Goal: Communication & Community: Answer question/provide support

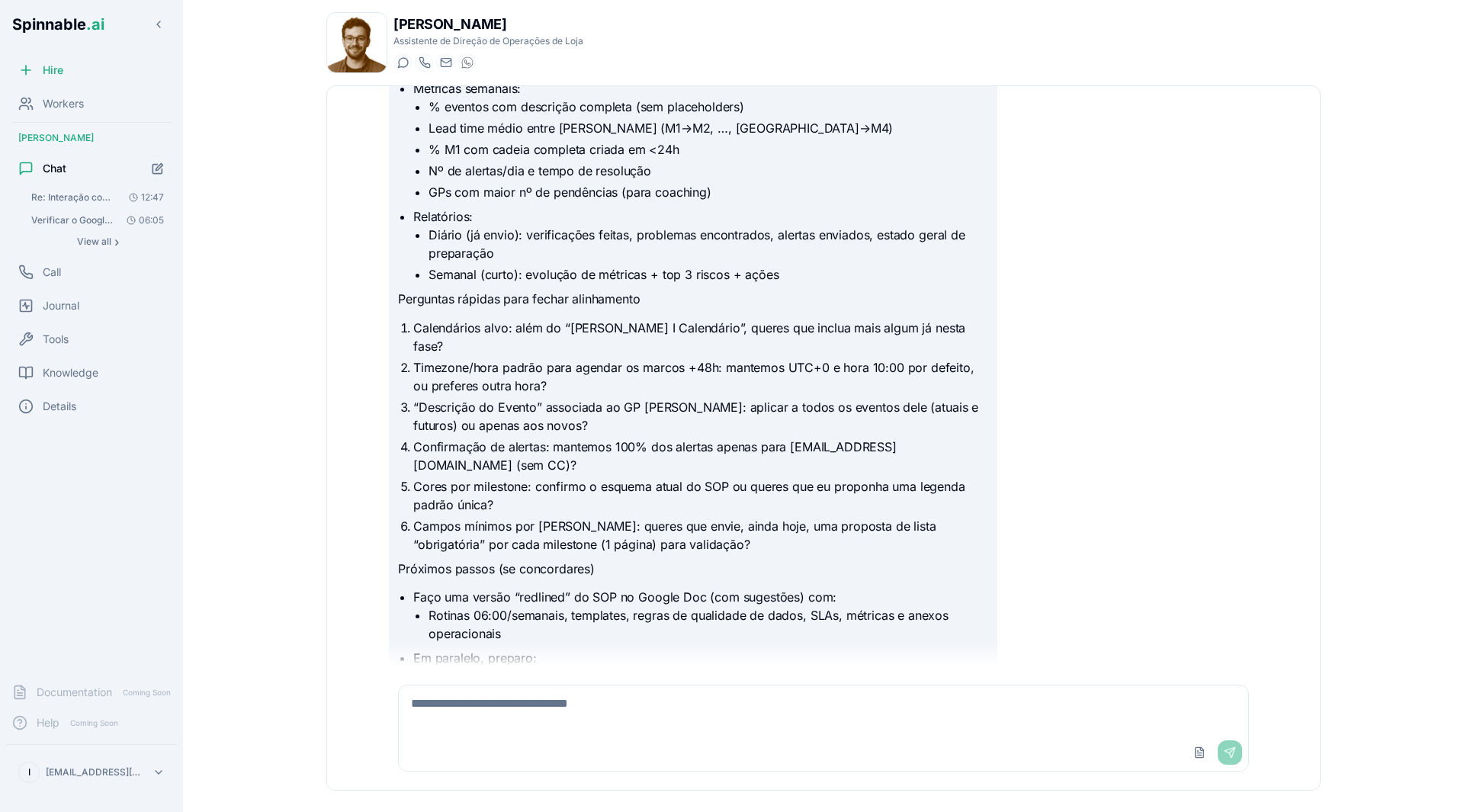
scroll to position [2092, 0]
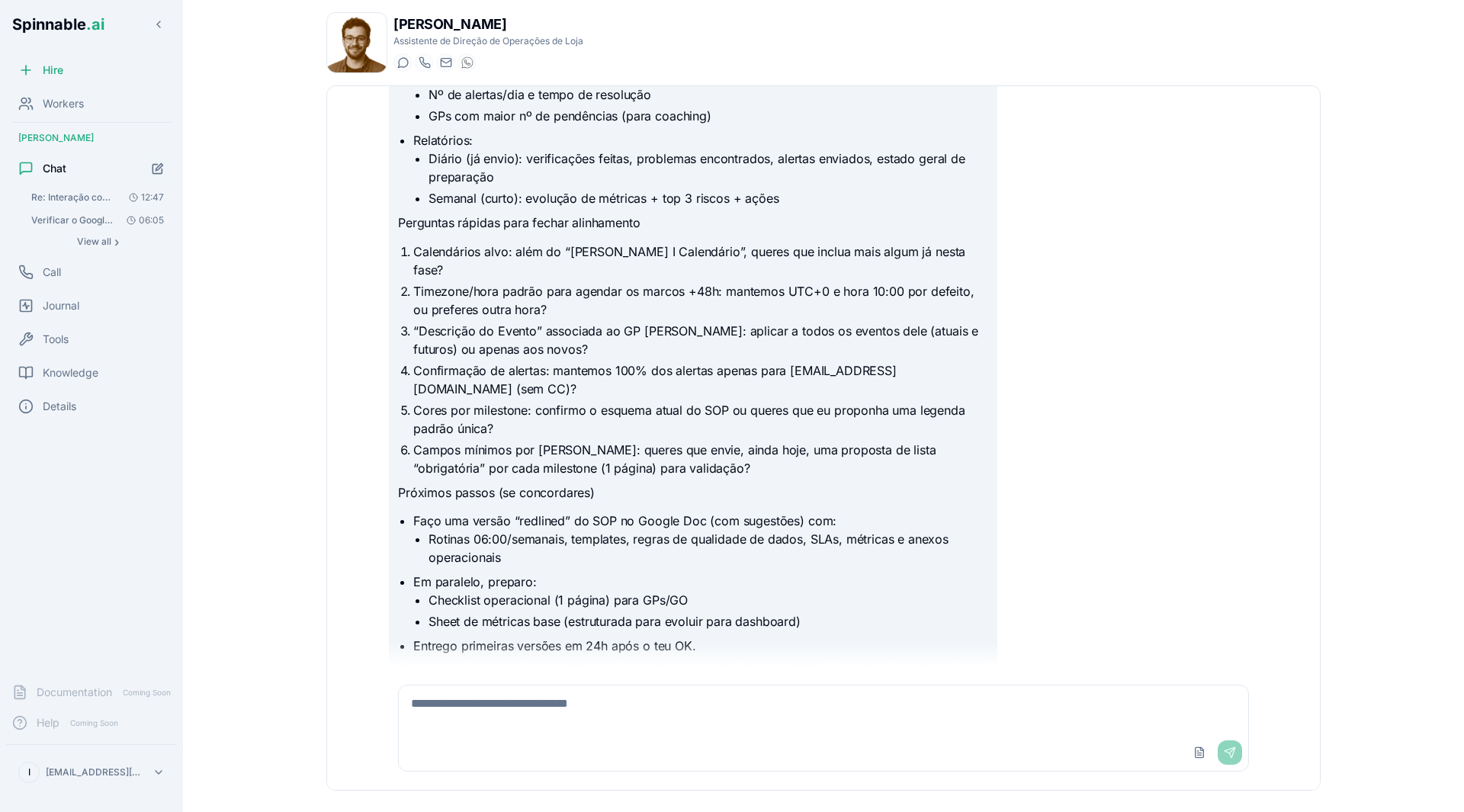
click at [734, 719] on textarea at bounding box center [823, 709] width 850 height 49
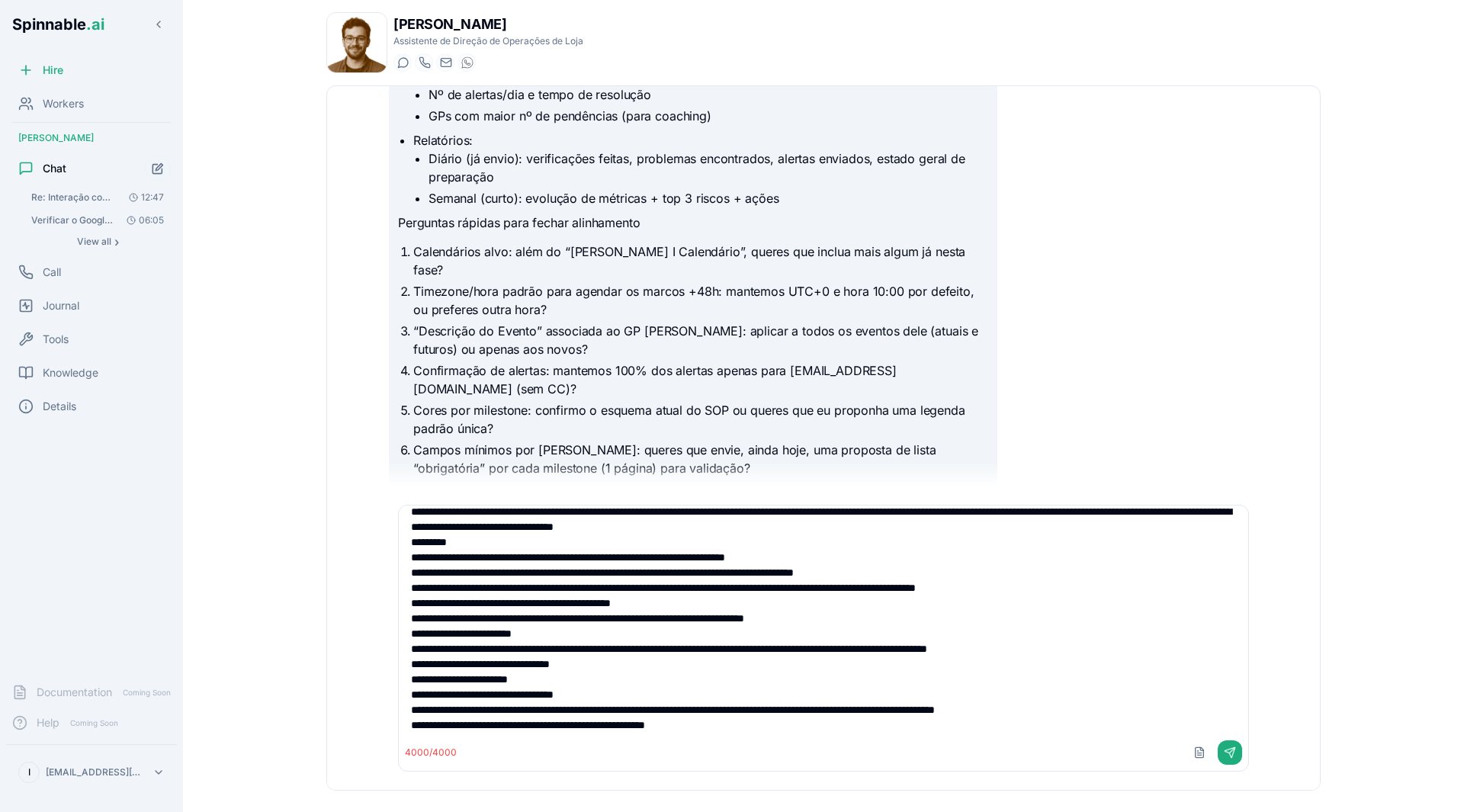
scroll to position [0, 0]
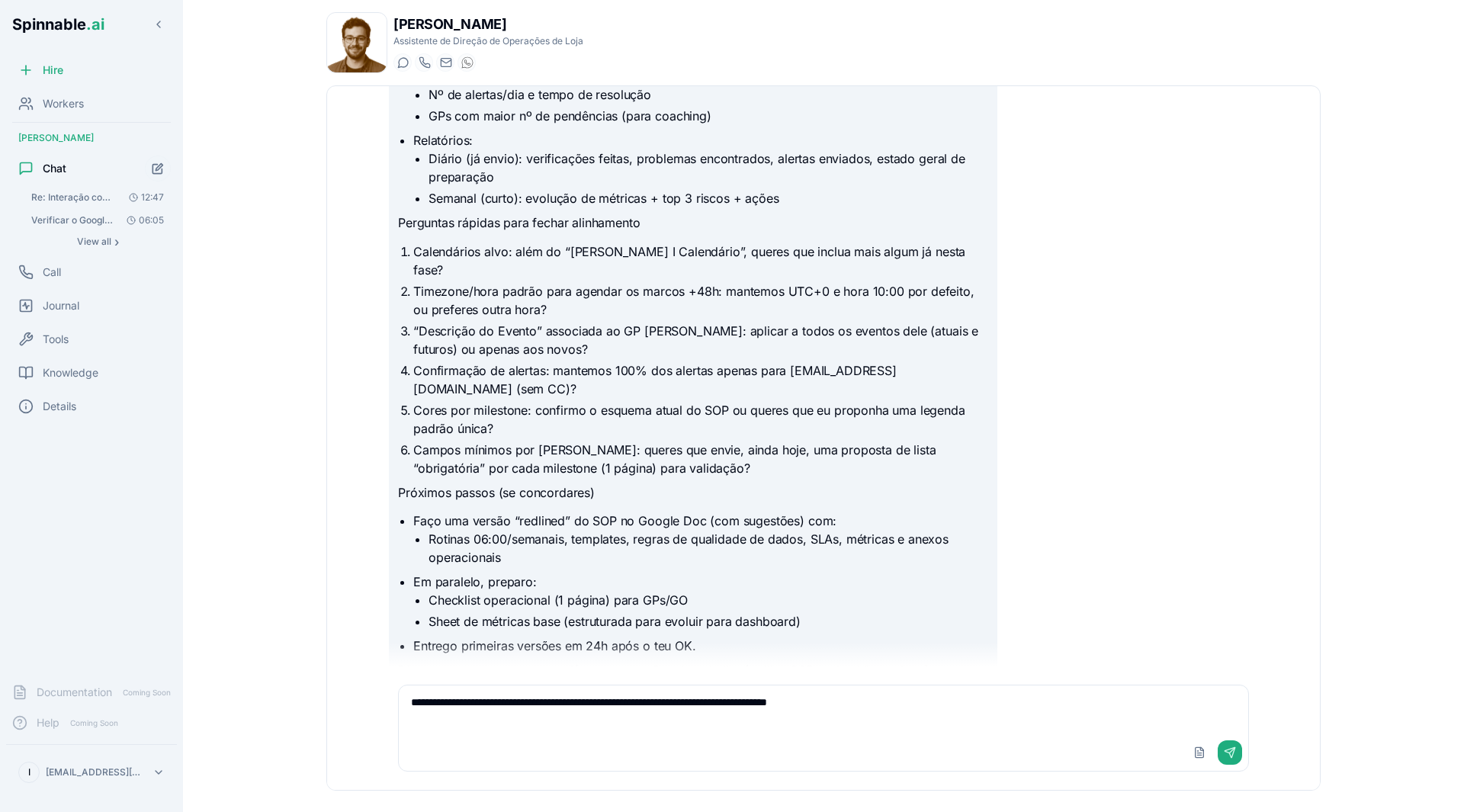
type textarea "**********"
click at [1205, 749] on button "Upload File" at bounding box center [1199, 752] width 25 height 25
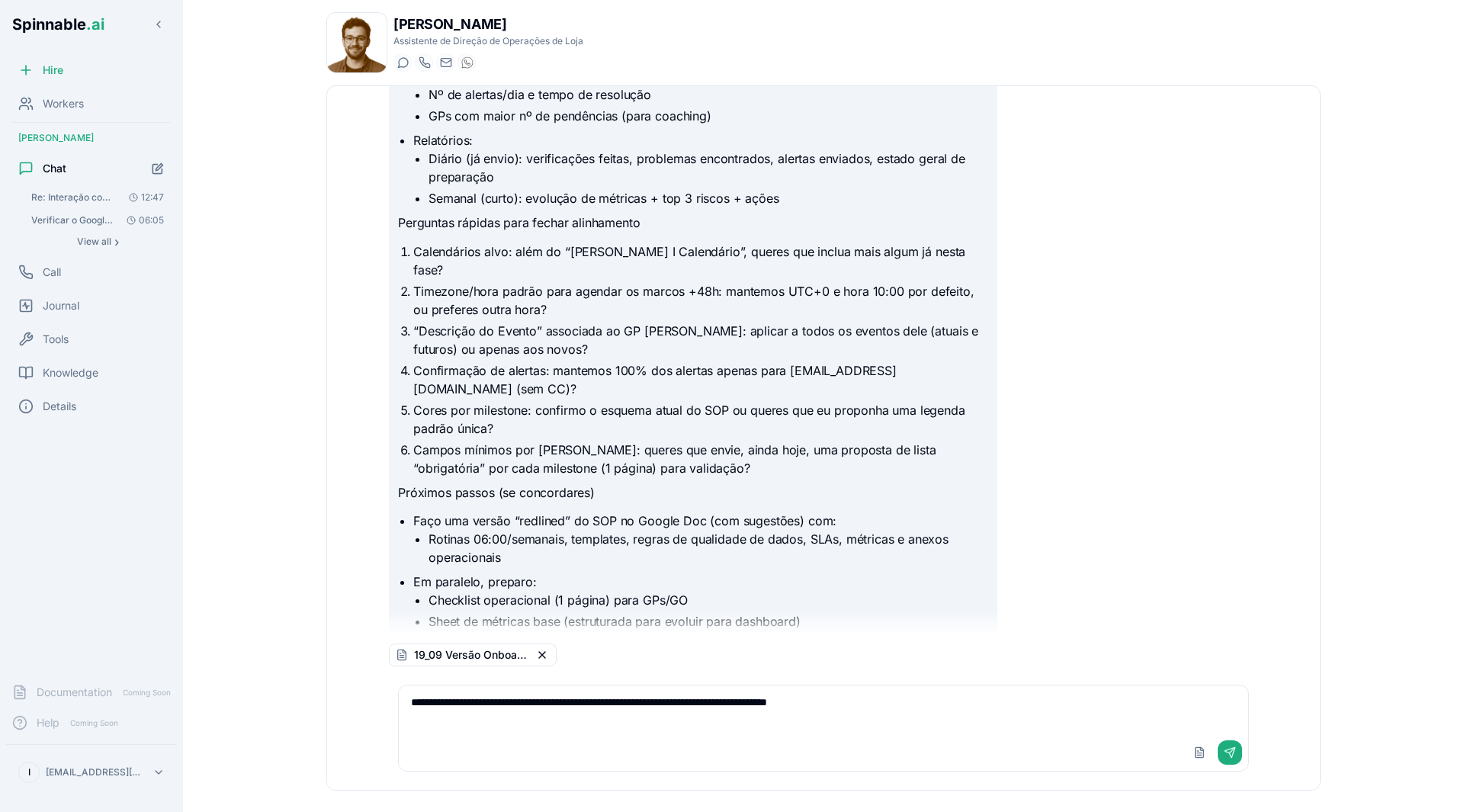
click at [1187, 740] on button "Upload File" at bounding box center [1199, 752] width 25 height 25
click at [1225, 751] on button "Send" at bounding box center [1230, 752] width 25 height 25
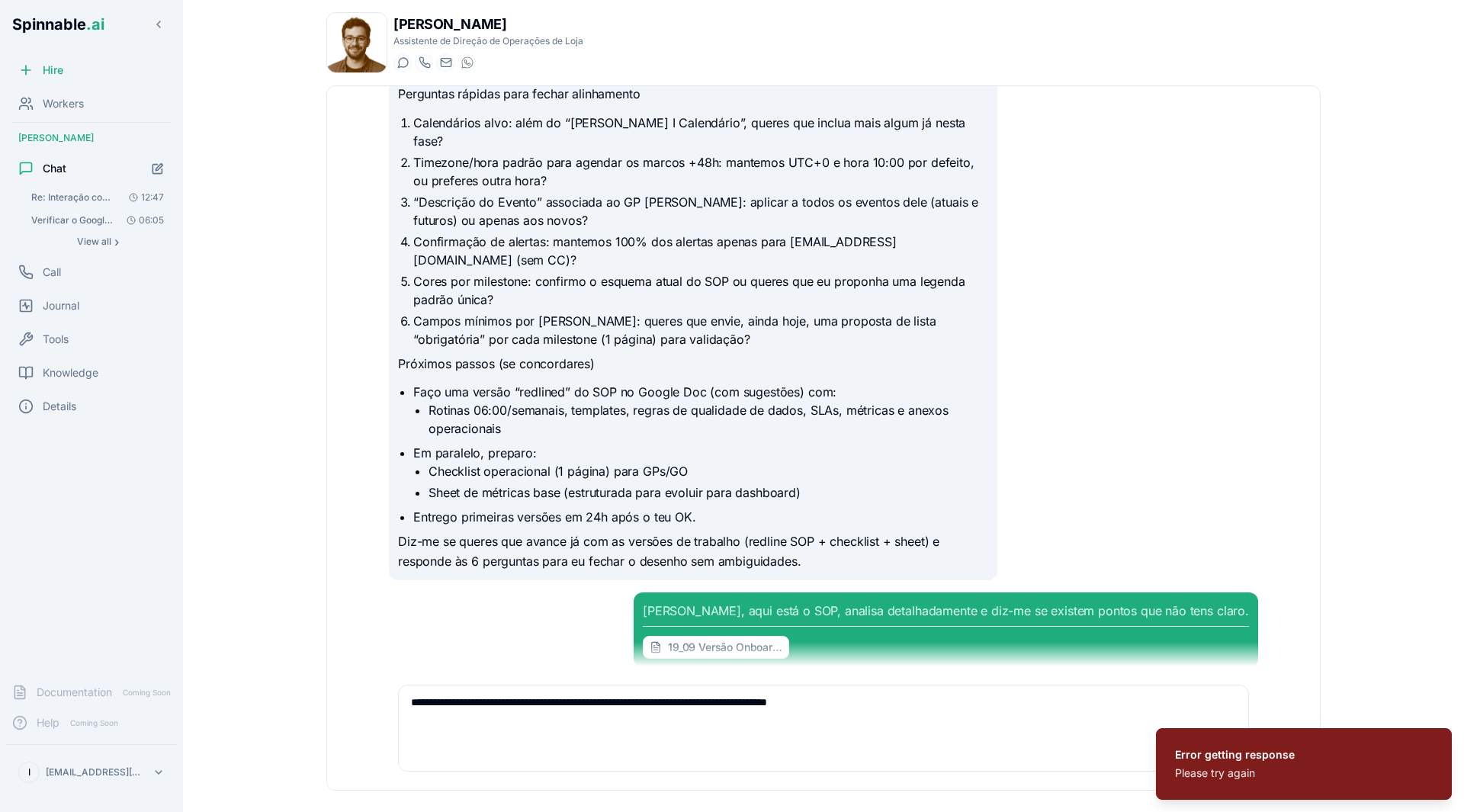
scroll to position [2241, 0]
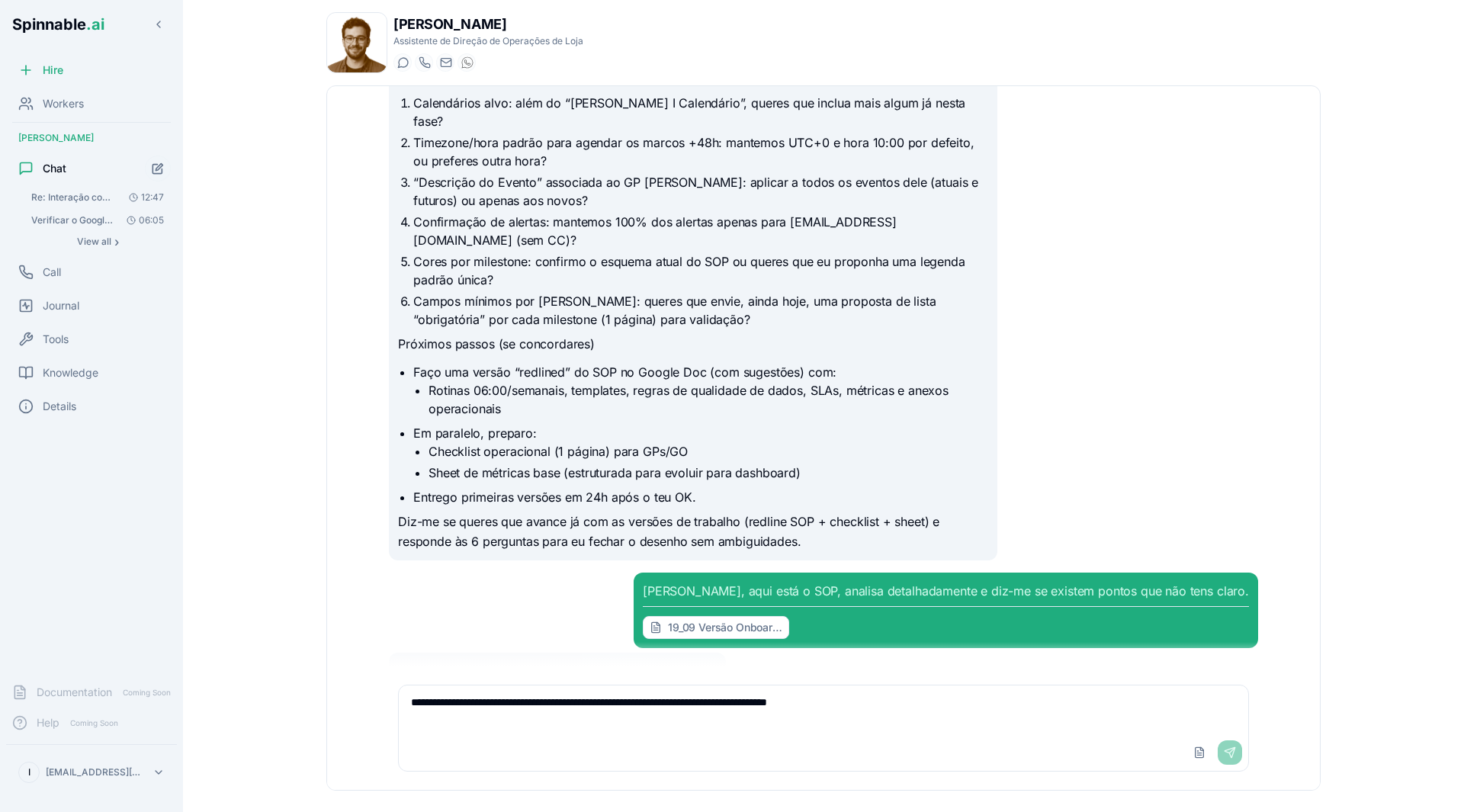
click at [572, 704] on textarea "**********" at bounding box center [823, 709] width 850 height 49
click at [750, 666] on button "Retry" at bounding box center [747, 681] width 30 height 30
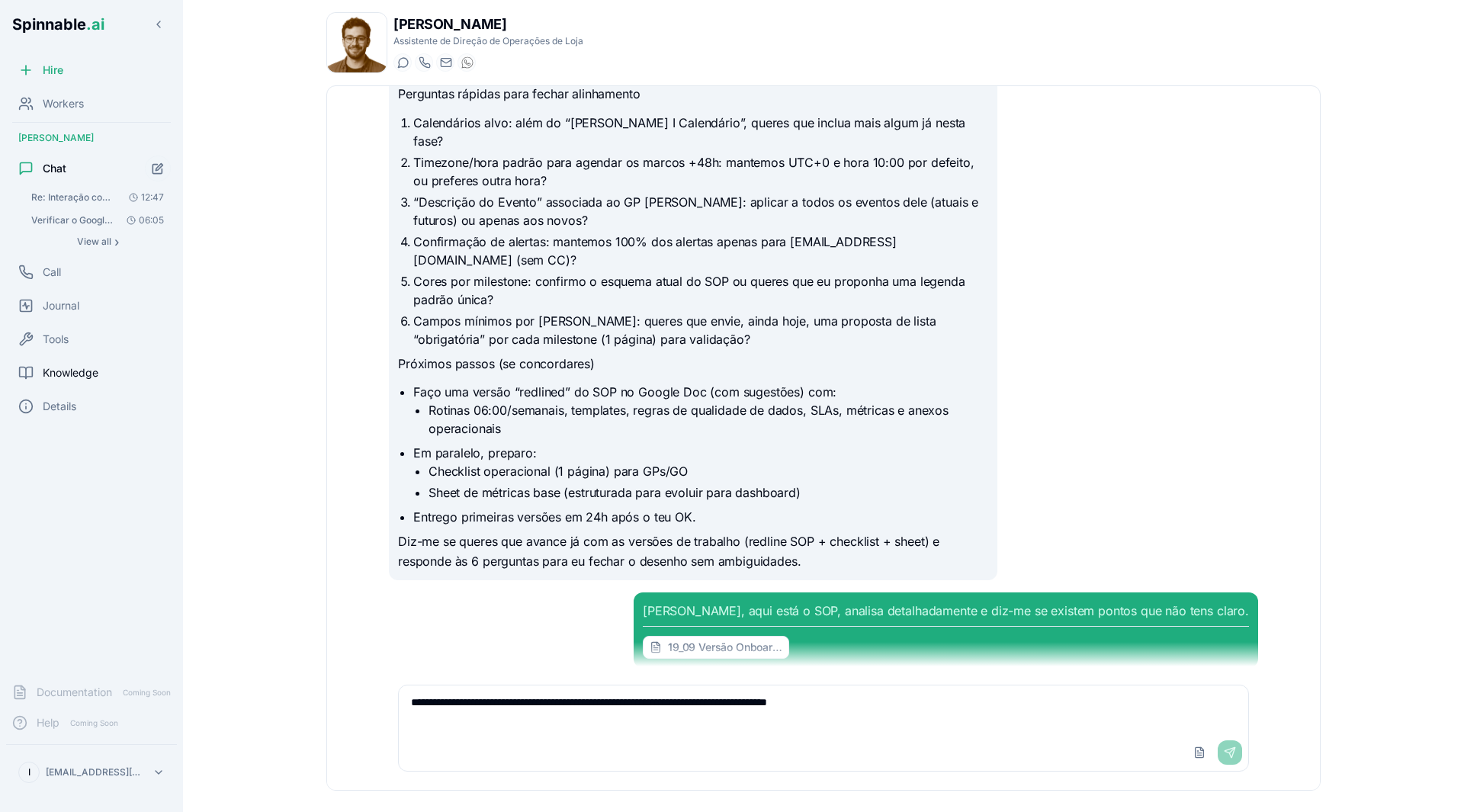
click at [95, 372] on span "Knowledge" at bounding box center [70, 373] width 56 height 16
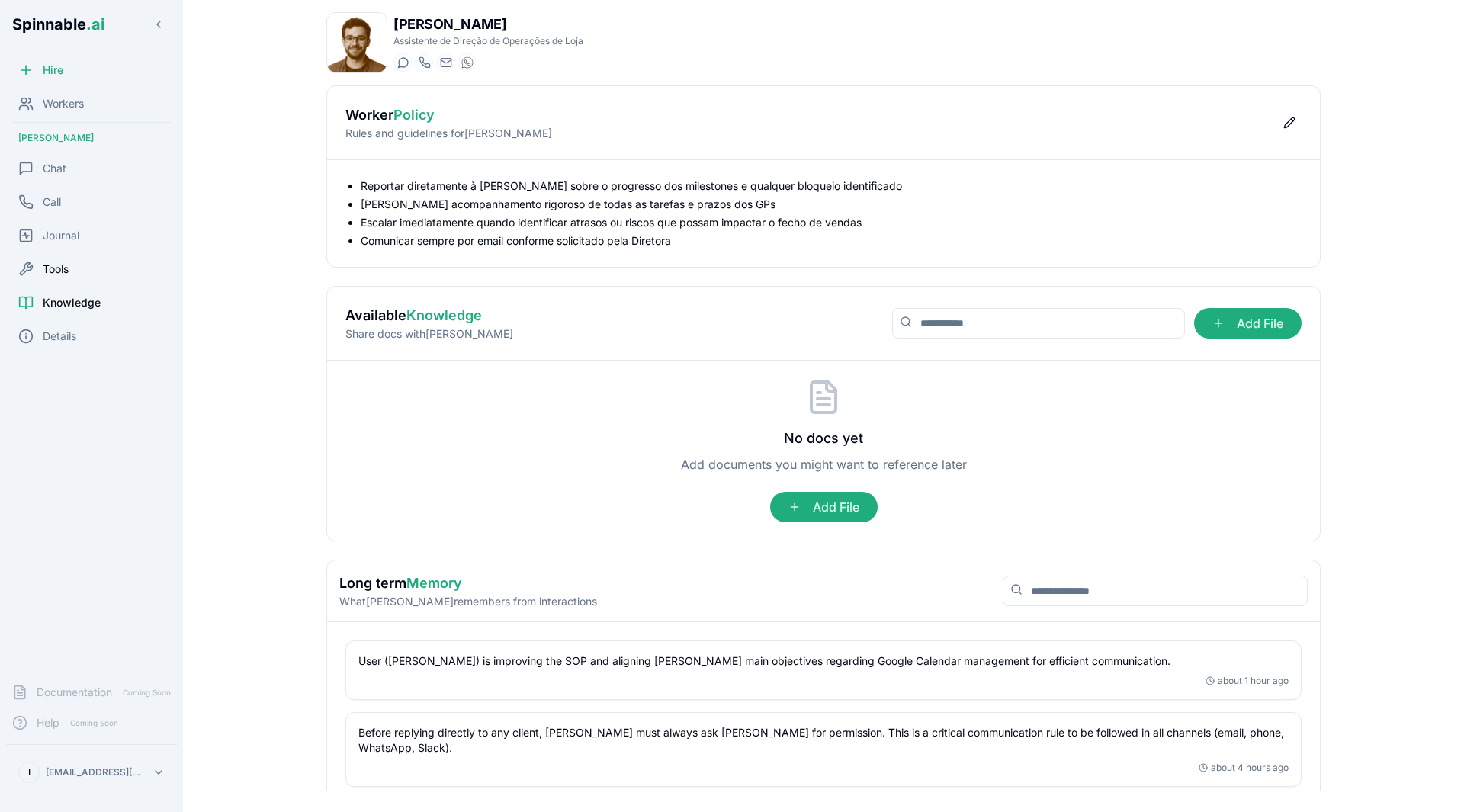
click at [74, 268] on div "Tools" at bounding box center [92, 268] width 171 height 30
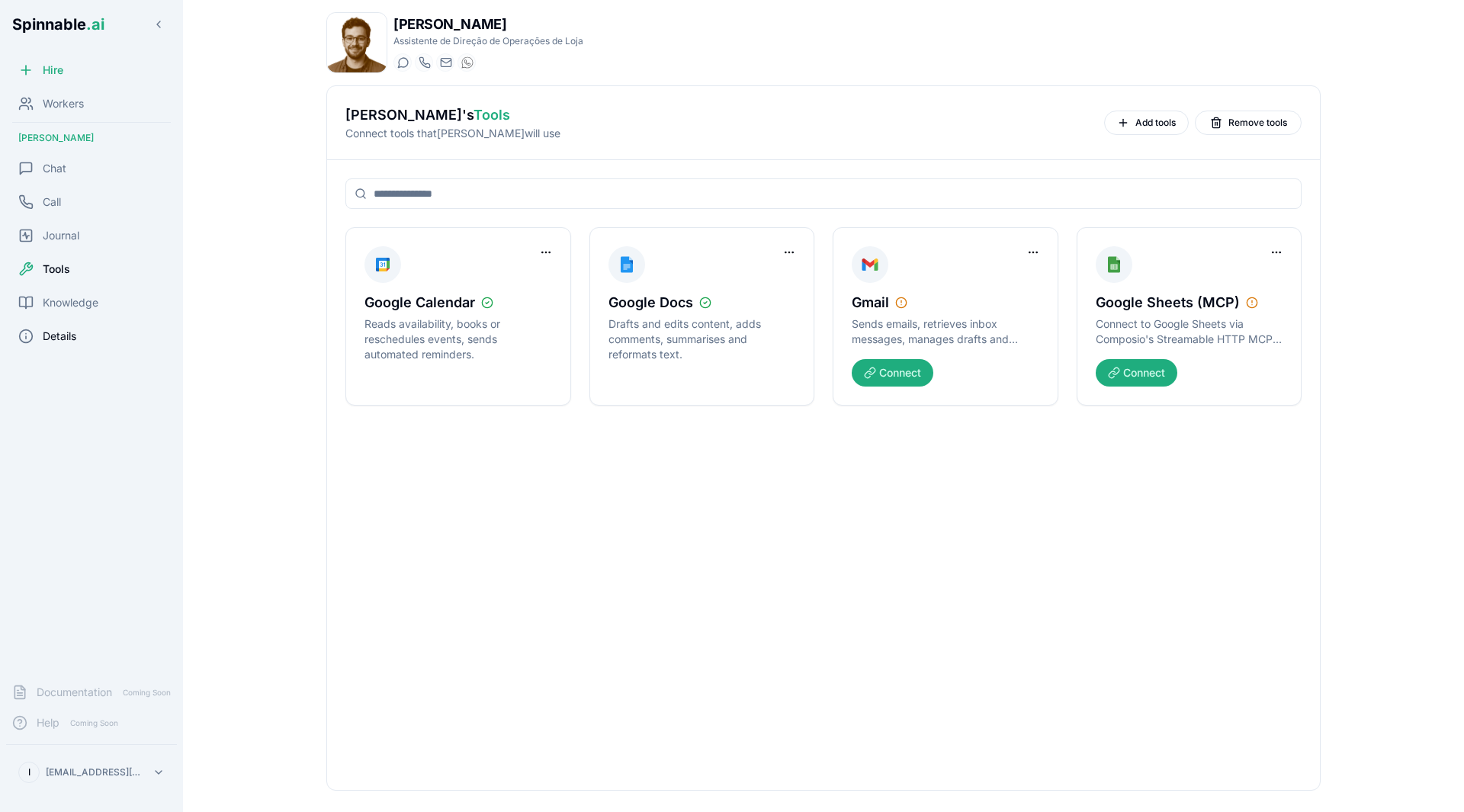
click at [67, 333] on span "Details" at bounding box center [59, 336] width 34 height 16
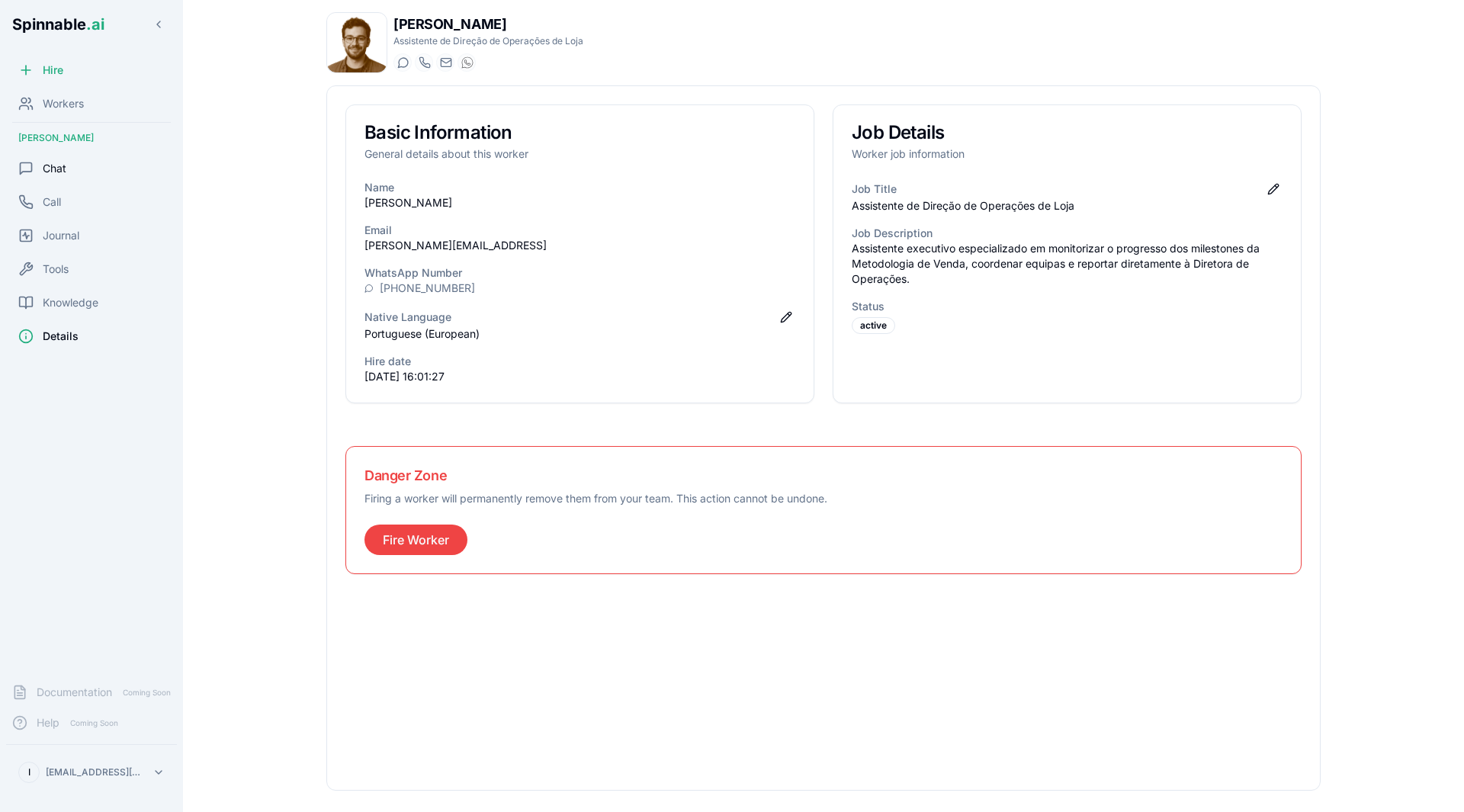
click at [69, 164] on div "Chat" at bounding box center [92, 168] width 171 height 30
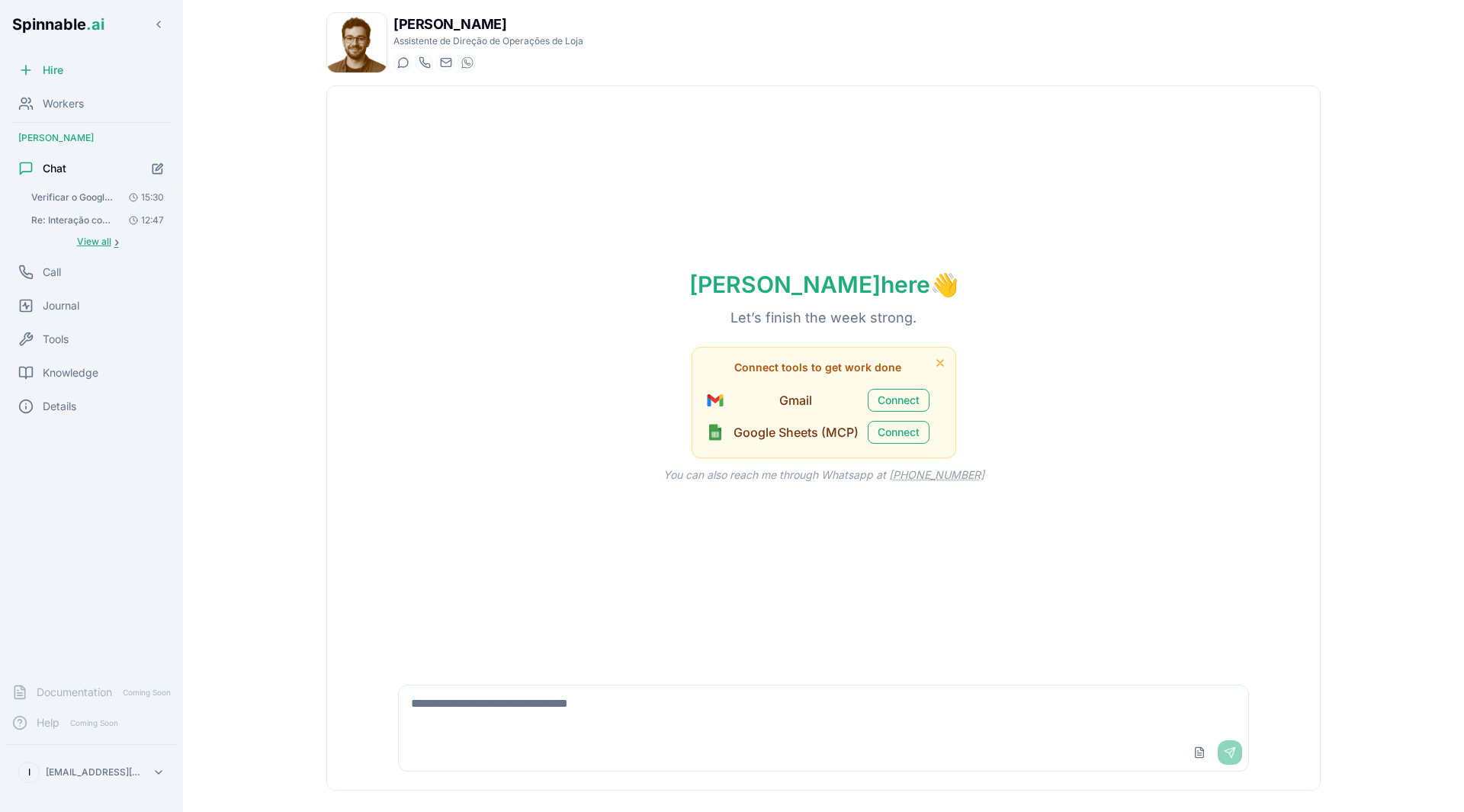
click at [109, 243] on span "View all" at bounding box center [94, 241] width 34 height 12
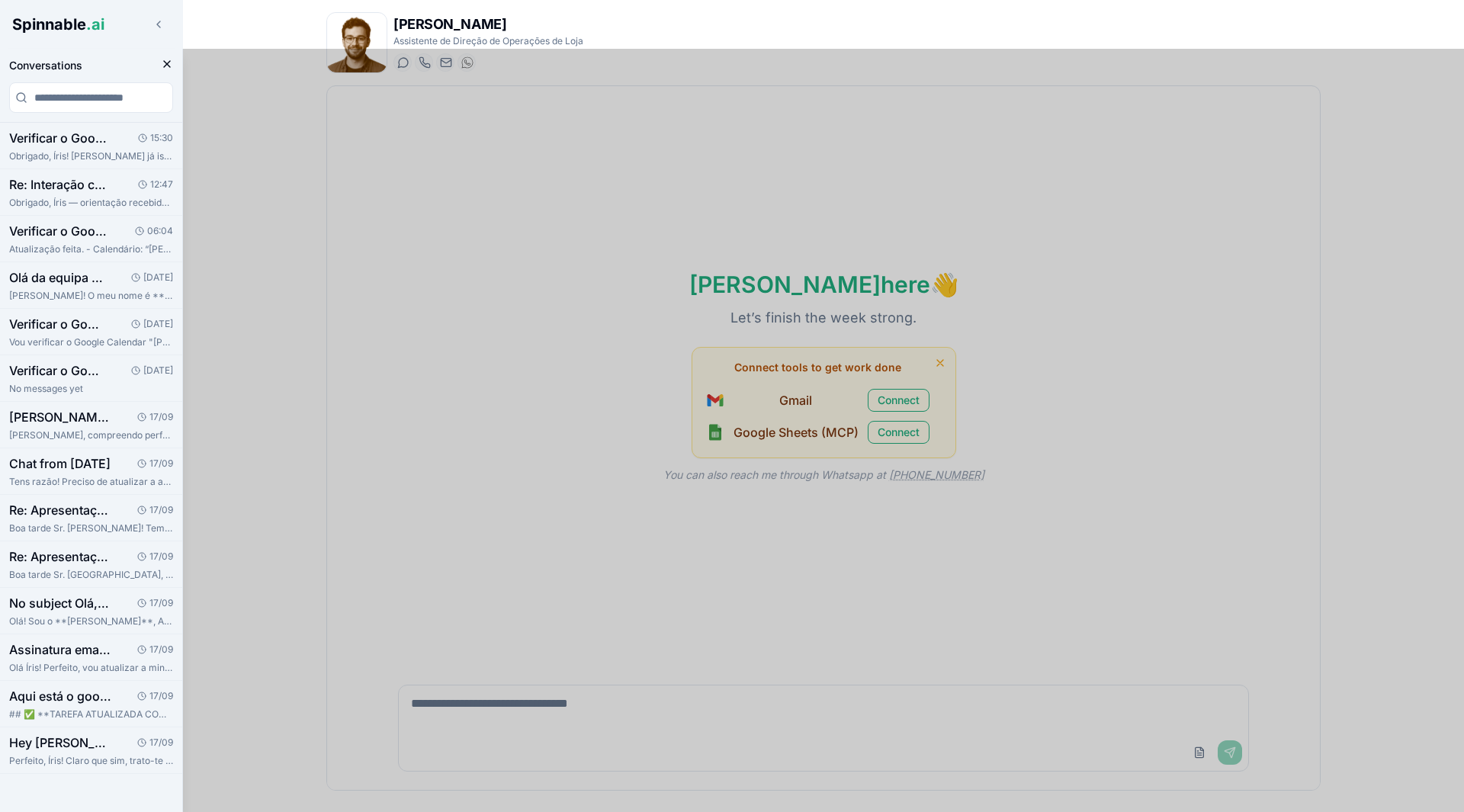
click at [168, 58] on icon "Close conversation panel" at bounding box center [166, 63] width 12 height 12
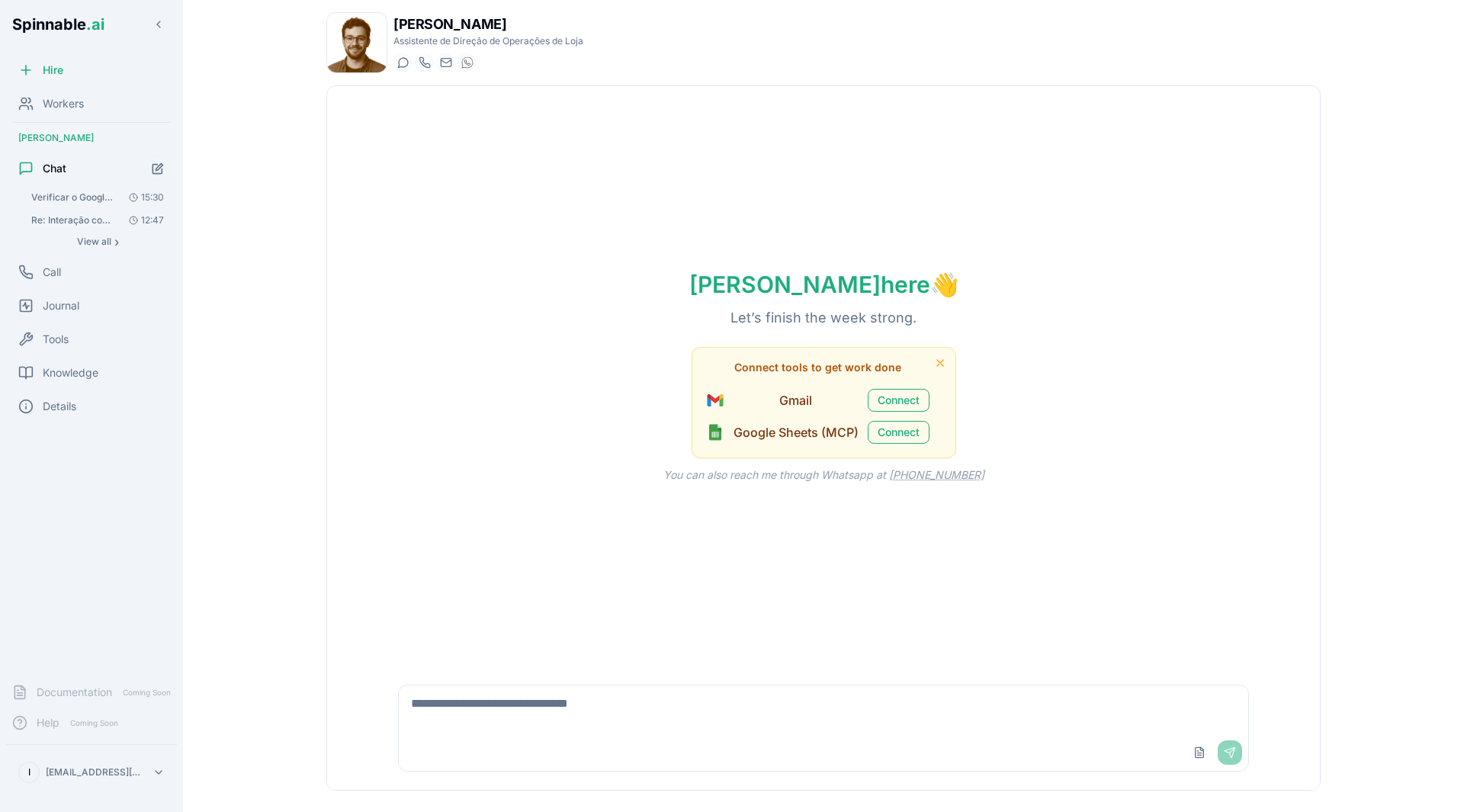
click at [73, 196] on span "Verificar o Google Calendar "[PERSON_NAME] I Calendário" para todos os eventos …" at bounding box center [74, 197] width 86 height 12
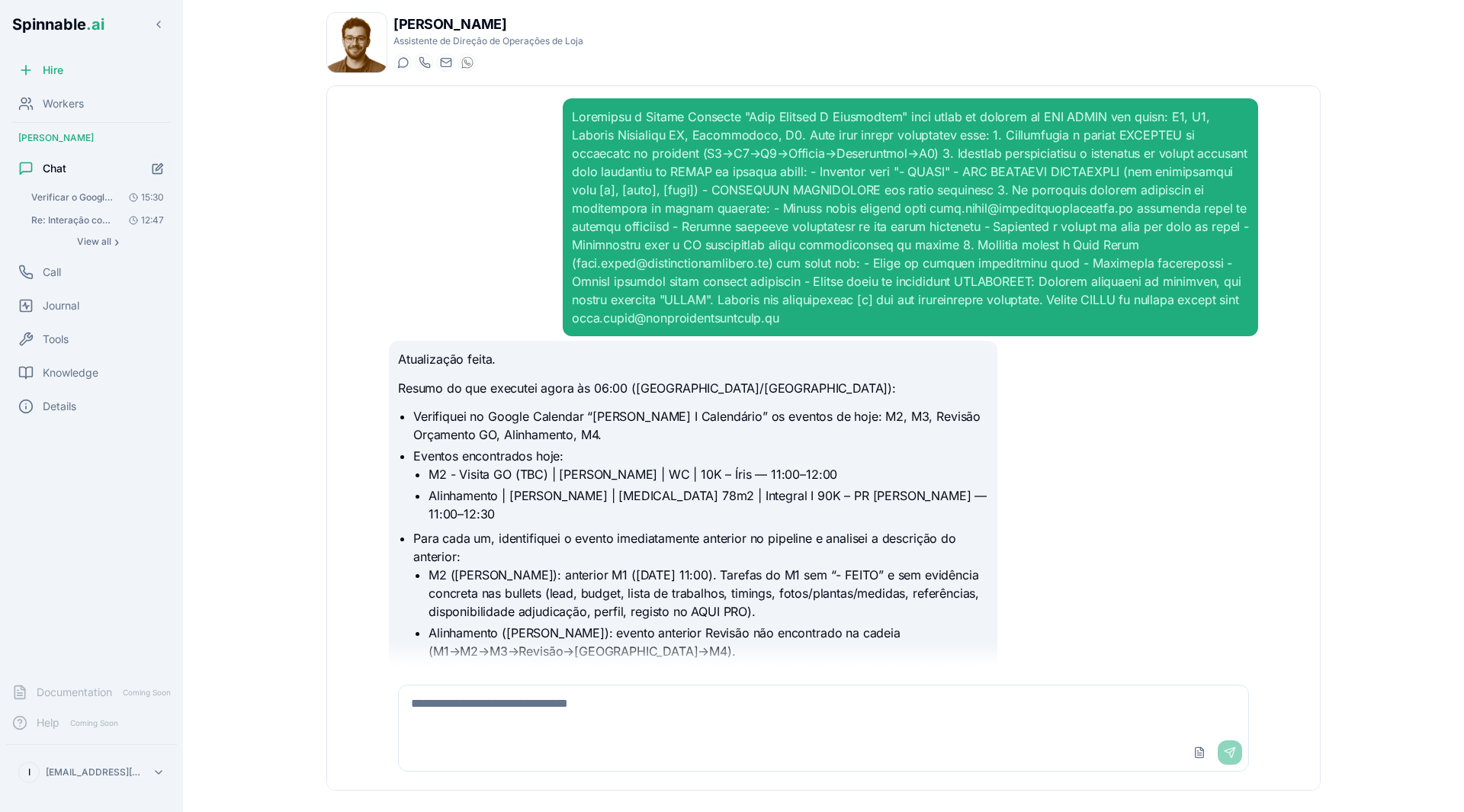
scroll to position [2203, 0]
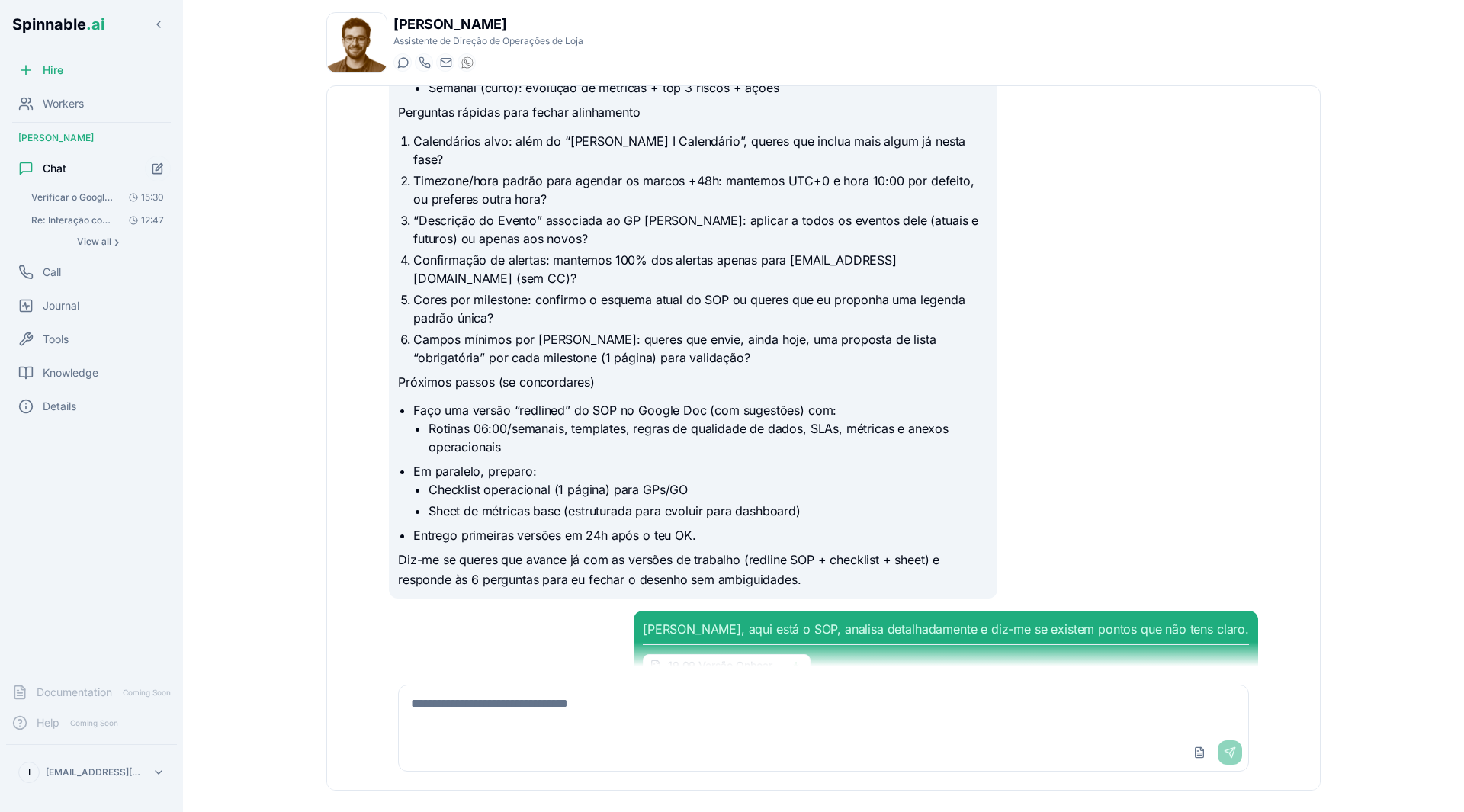
click at [588, 724] on textarea at bounding box center [823, 709] width 850 height 49
click at [78, 220] on span "Re: Interação com colaborador da Spinnable - [PERSON_NAME] [PERSON_NAME], muita…" at bounding box center [74, 220] width 86 height 12
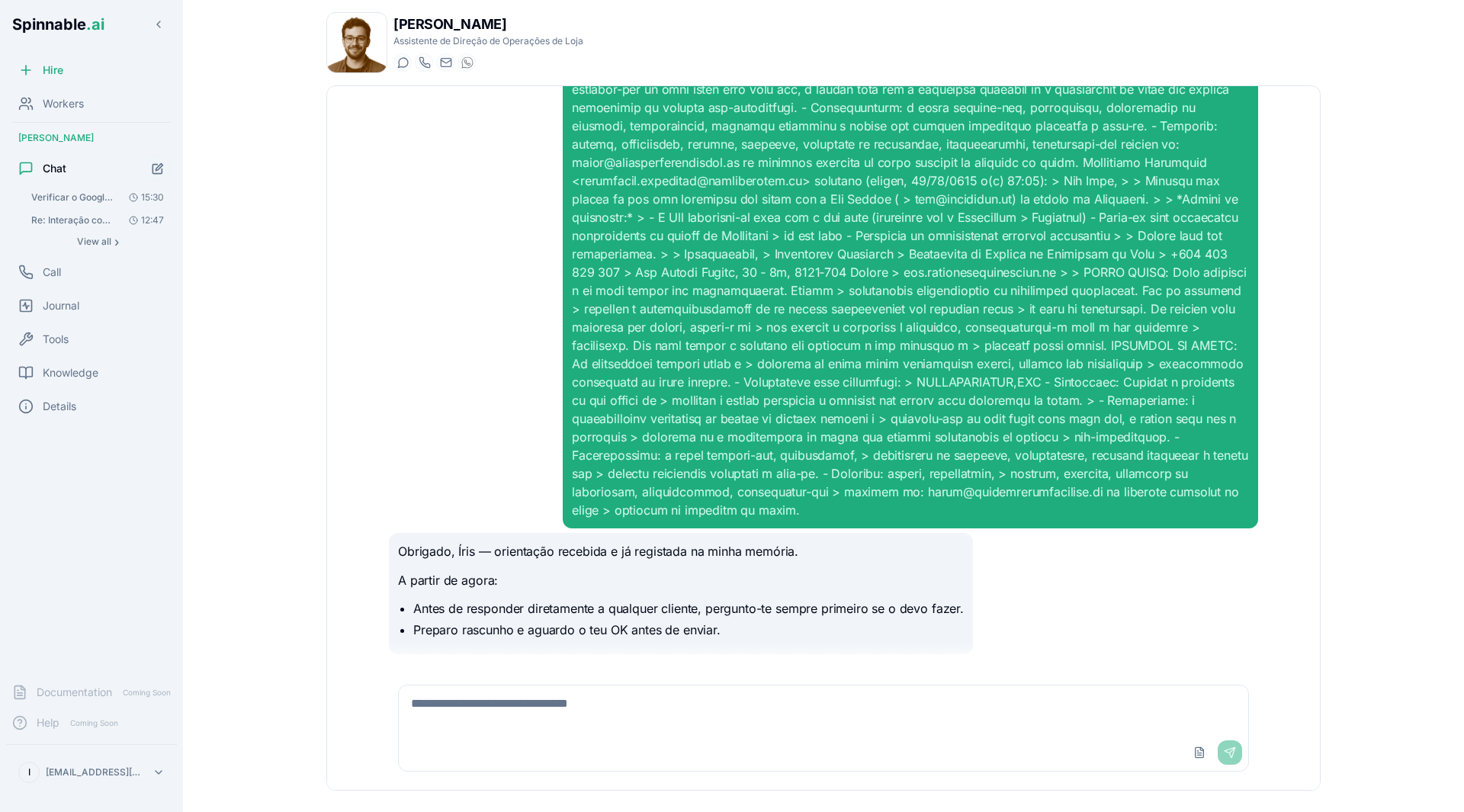
scroll to position [247, 0]
click at [83, 197] on span "Verificar o Google Calendar "[PERSON_NAME] I Calendário" para todos os eventos …" at bounding box center [74, 197] width 86 height 12
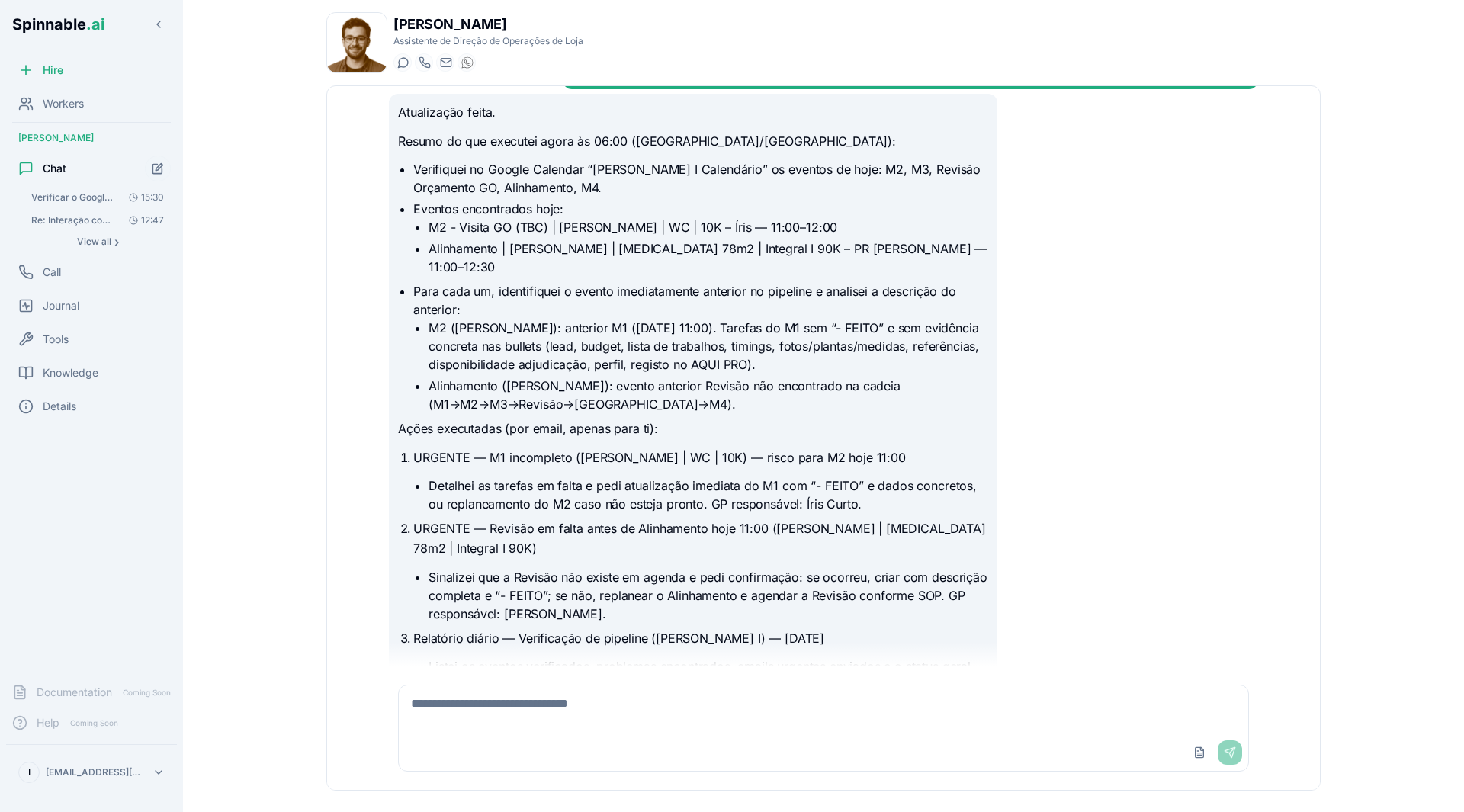
scroll to position [2203, 0]
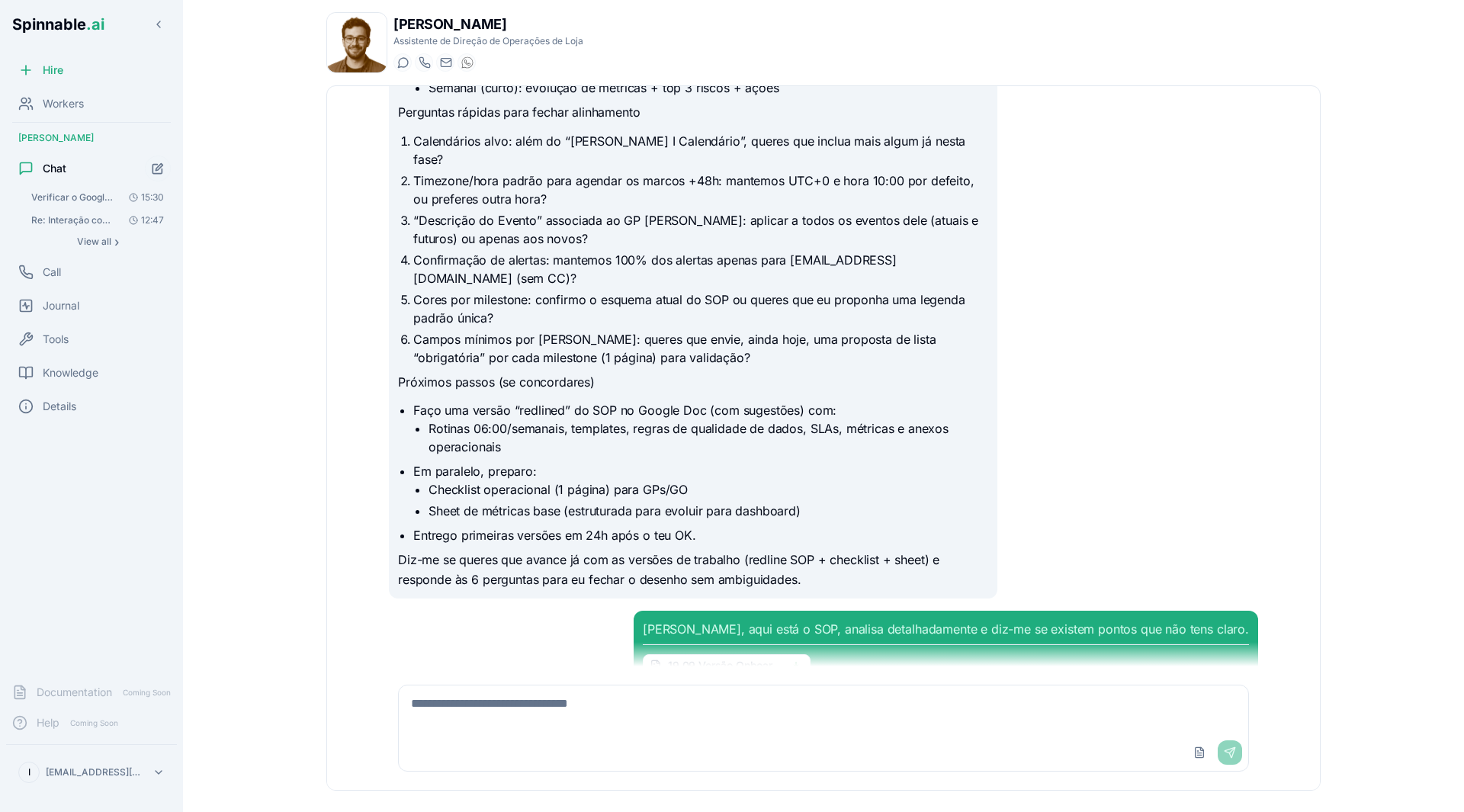
click at [1225, 746] on div "Upload File Send" at bounding box center [1215, 752] width 55 height 25
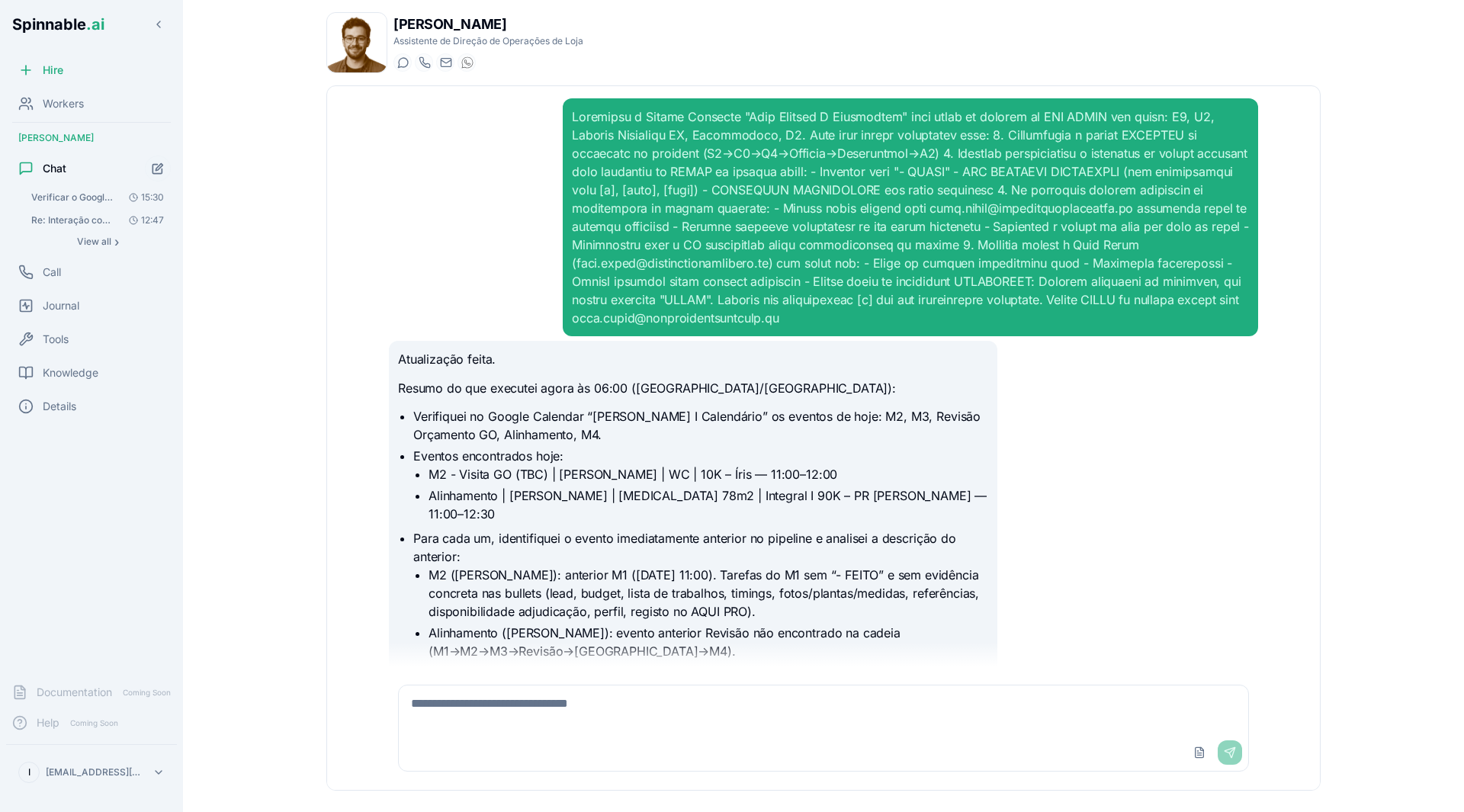
scroll to position [2203, 0]
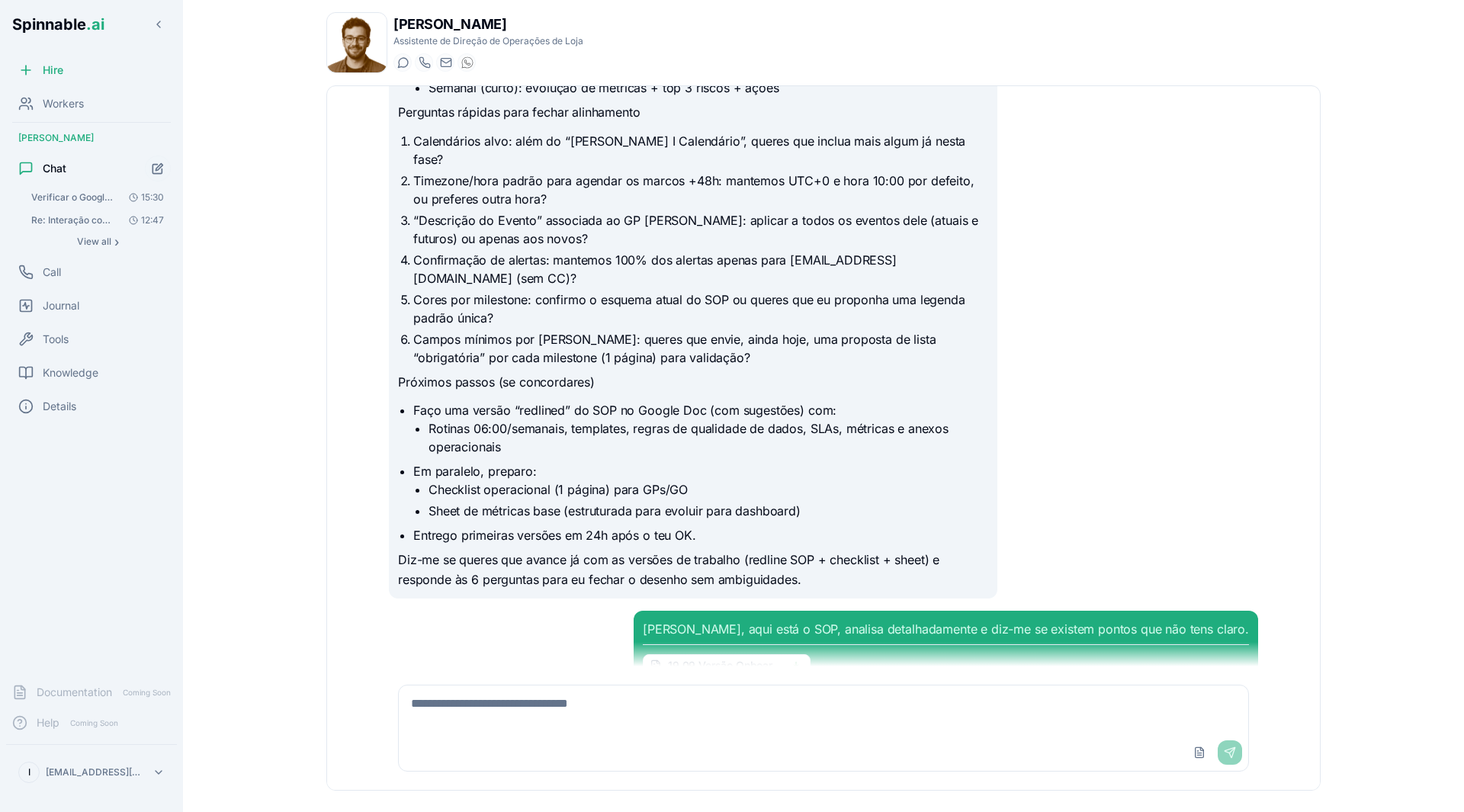
click at [495, 723] on textarea at bounding box center [823, 709] width 850 height 49
type textarea "**********"
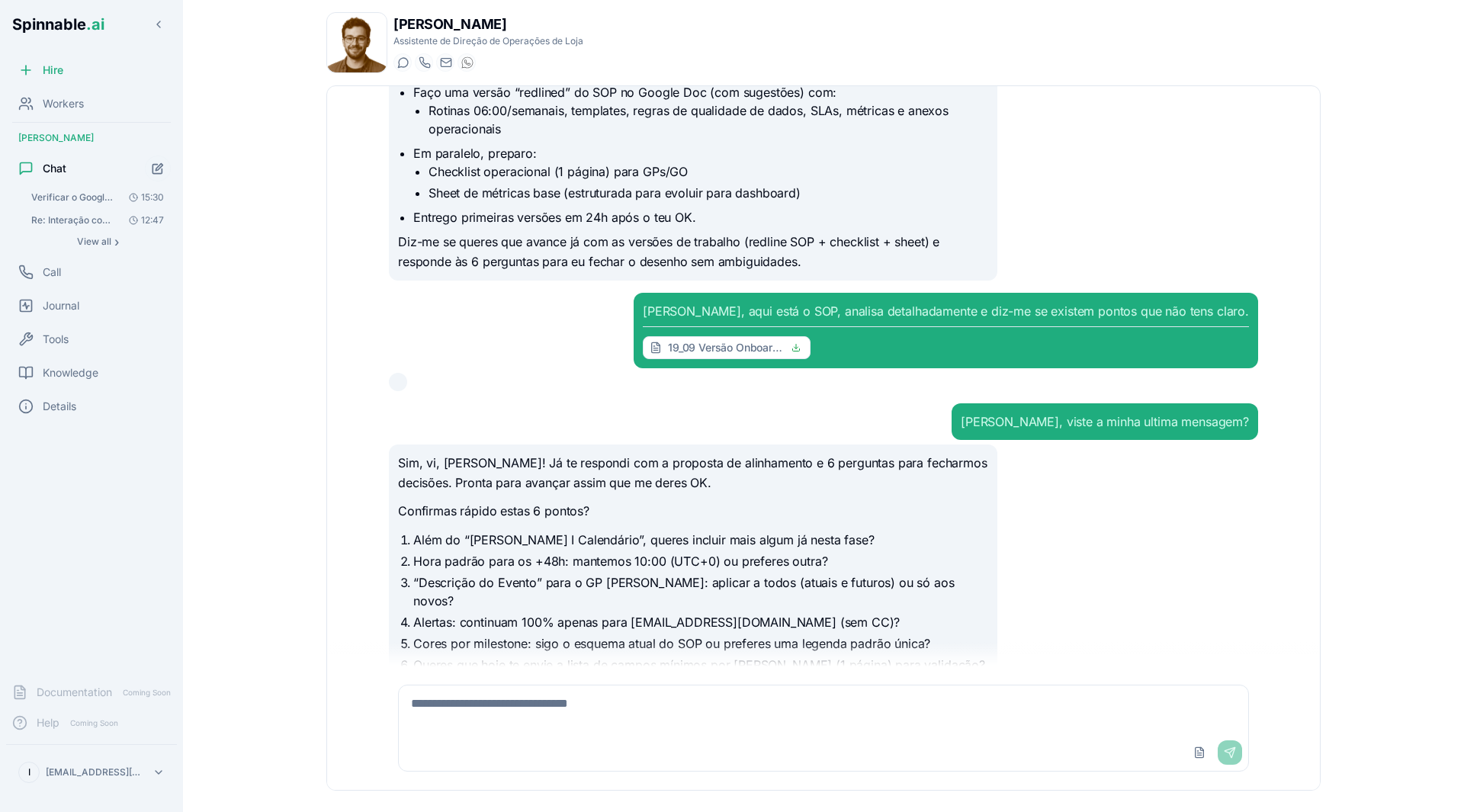
scroll to position [2503, 0]
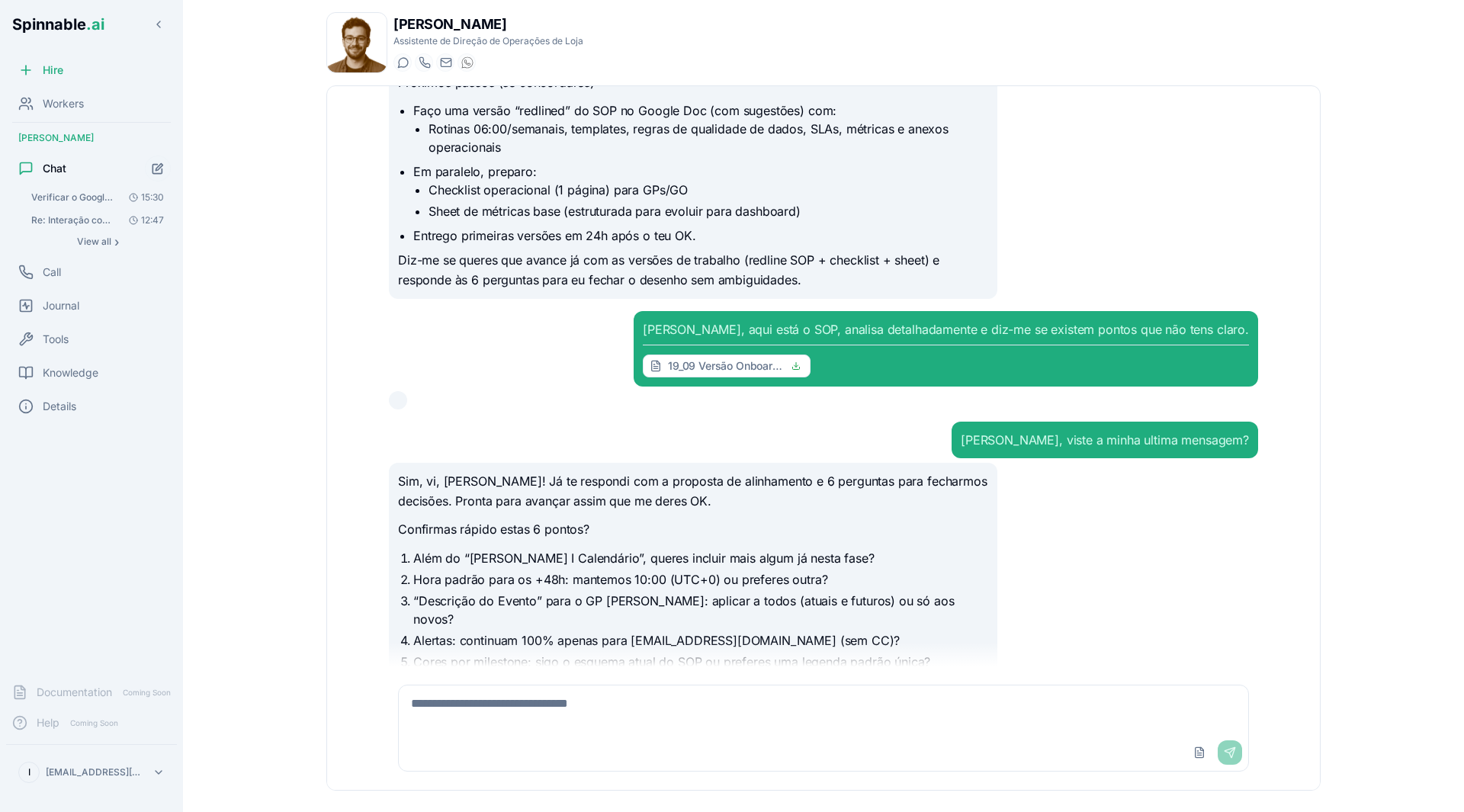
type textarea "*"
type textarea "**********"
click at [65, 341] on span "Tools" at bounding box center [55, 339] width 26 height 16
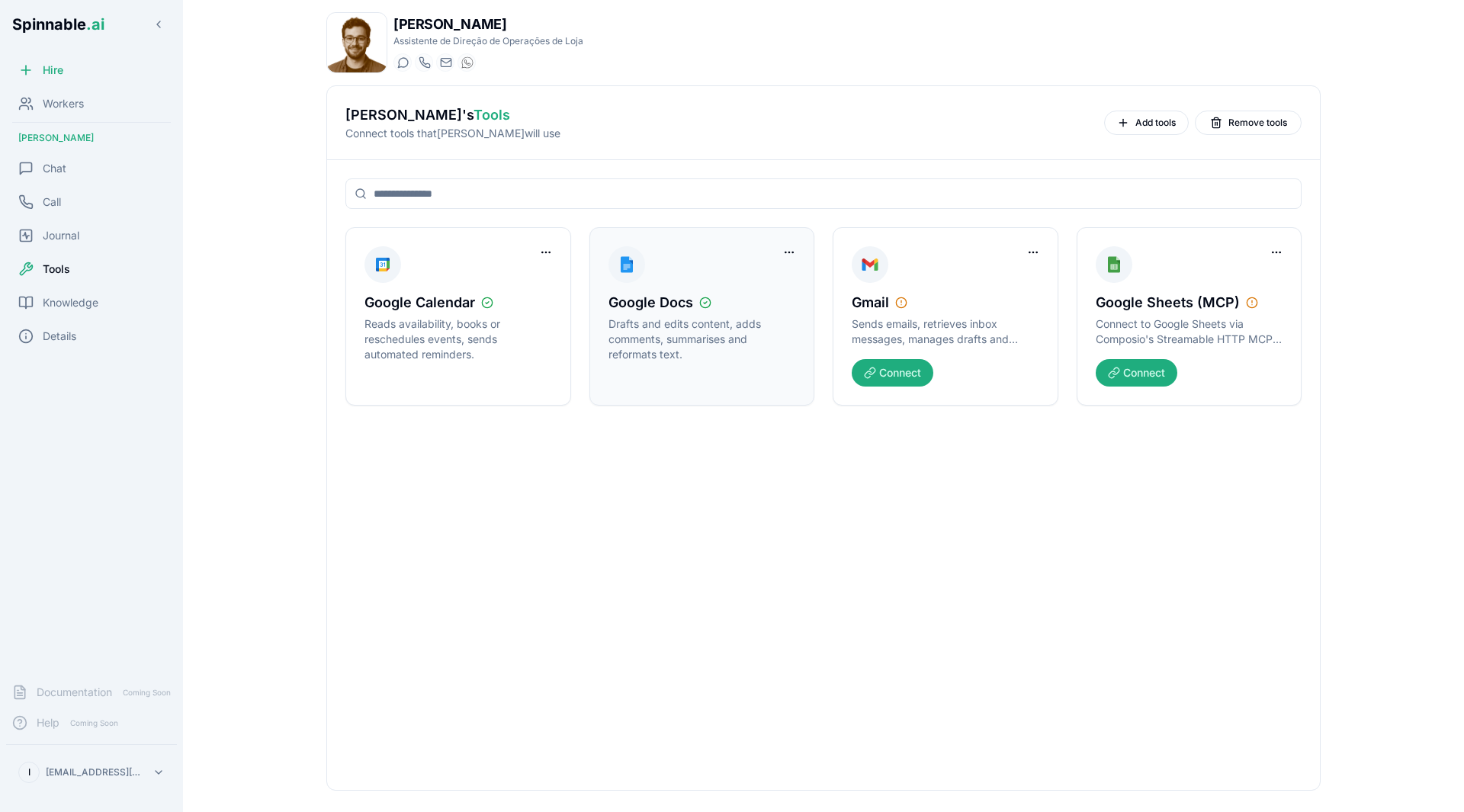
click at [646, 342] on p "Drafts and edits content, adds comments, summarises and reformats text." at bounding box center [702, 339] width 187 height 46
click at [776, 256] on div "Google Docs Drafts and edits content, adds comments, summarises and reformats t…" at bounding box center [702, 316] width 187 height 141
click at [786, 251] on html "Spinnable .ai Hire Workers [PERSON_NAME] Chat Call Journal Tools Knowledge Deta…" at bounding box center [732, 406] width 1464 height 812
click at [738, 468] on html "Spinnable .ai Hire Workers [PERSON_NAME] Chat Call Journal Tools Knowledge Deta…" at bounding box center [732, 406] width 1464 height 812
click at [70, 306] on span "Knowledge" at bounding box center [70, 302] width 56 height 16
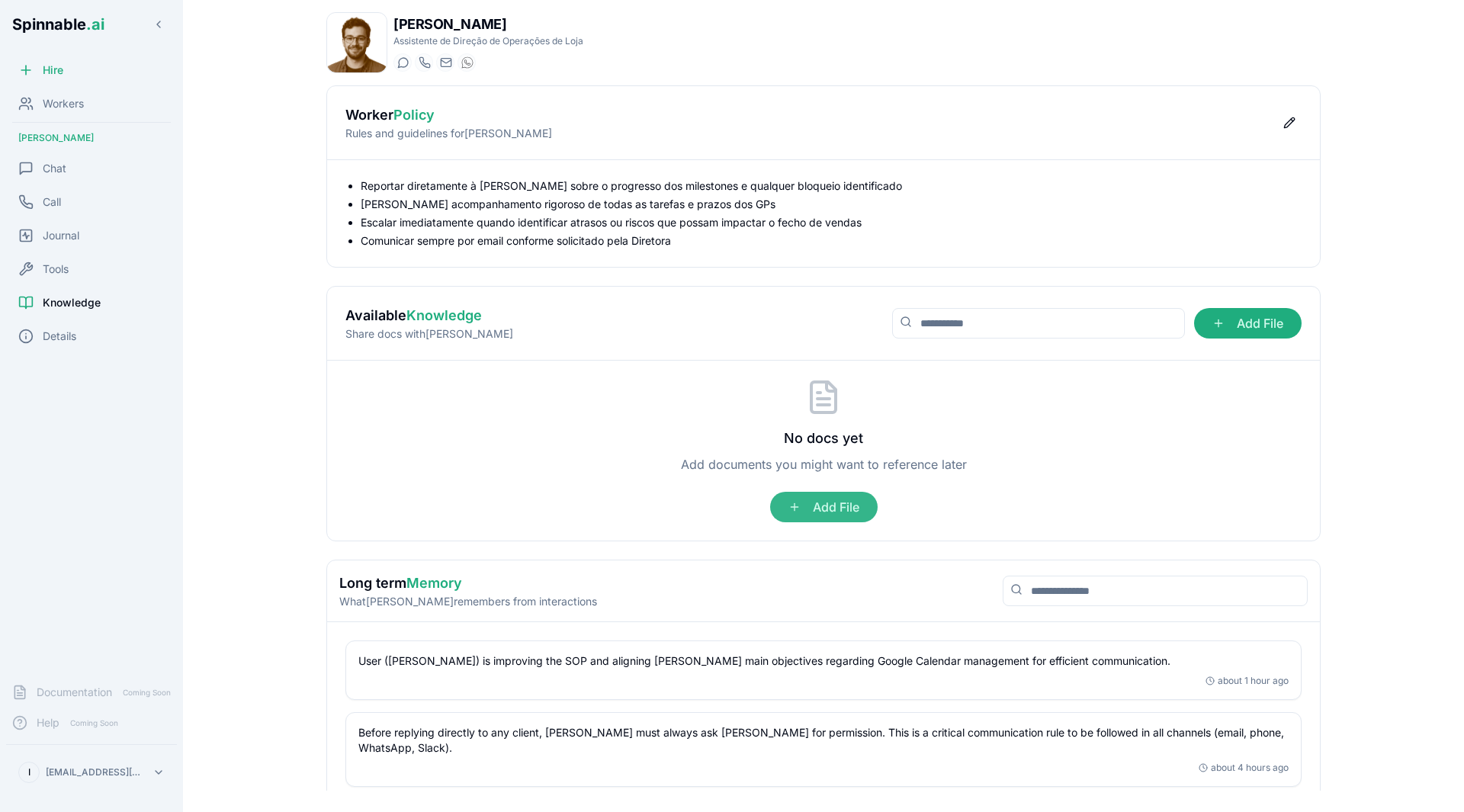
click at [822, 499] on span "Add File" at bounding box center [823, 506] width 108 height 30
click at [0, 0] on input "Add File" at bounding box center [0, 0] width 0 height 0
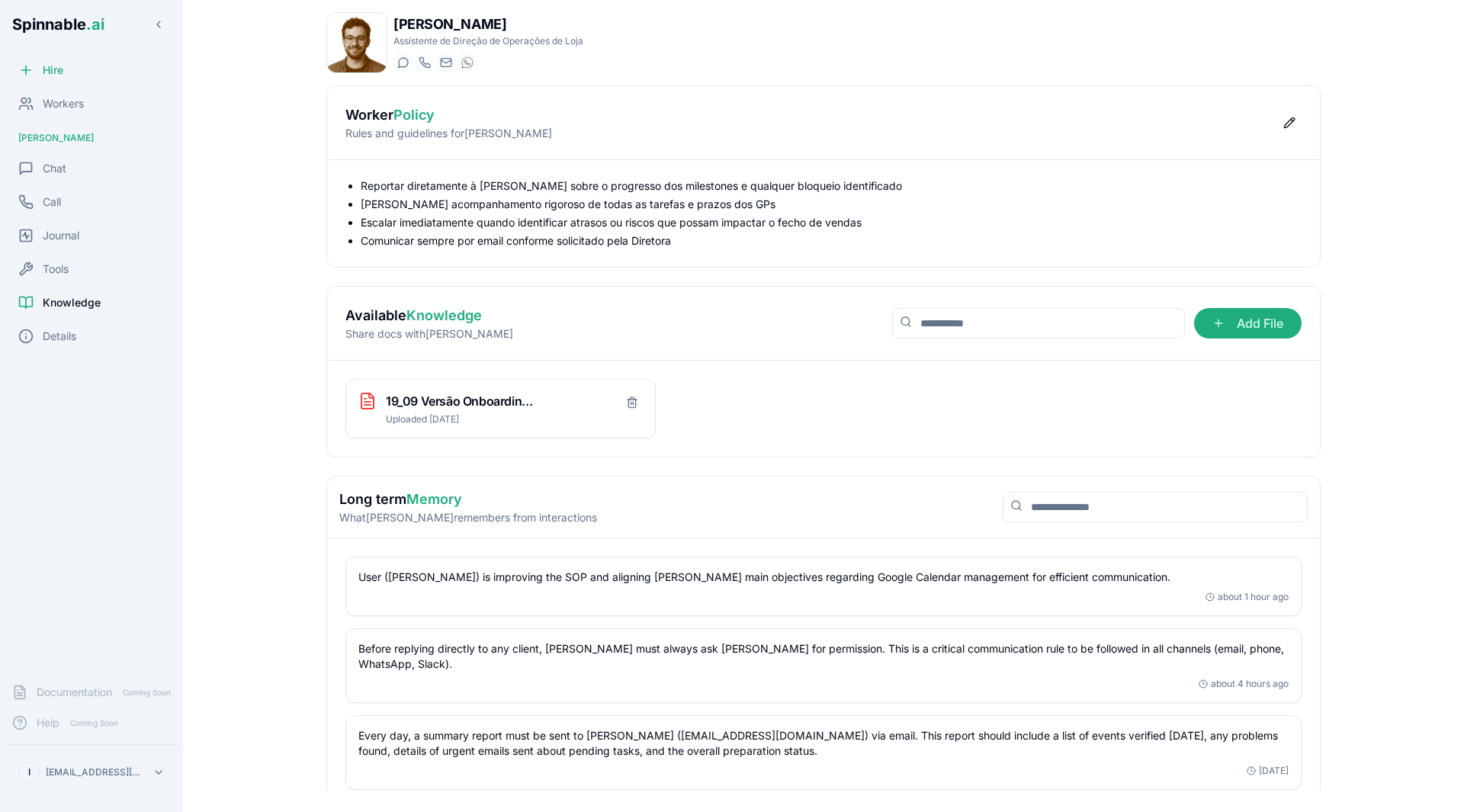
click at [1030, 397] on div "19_09 Versão Onboarding [PERSON_NAME] ATR_ Lojas_SOP Gestão Operacional Interna…" at bounding box center [823, 408] width 957 height 60
click at [74, 270] on div "Tools" at bounding box center [92, 268] width 171 height 30
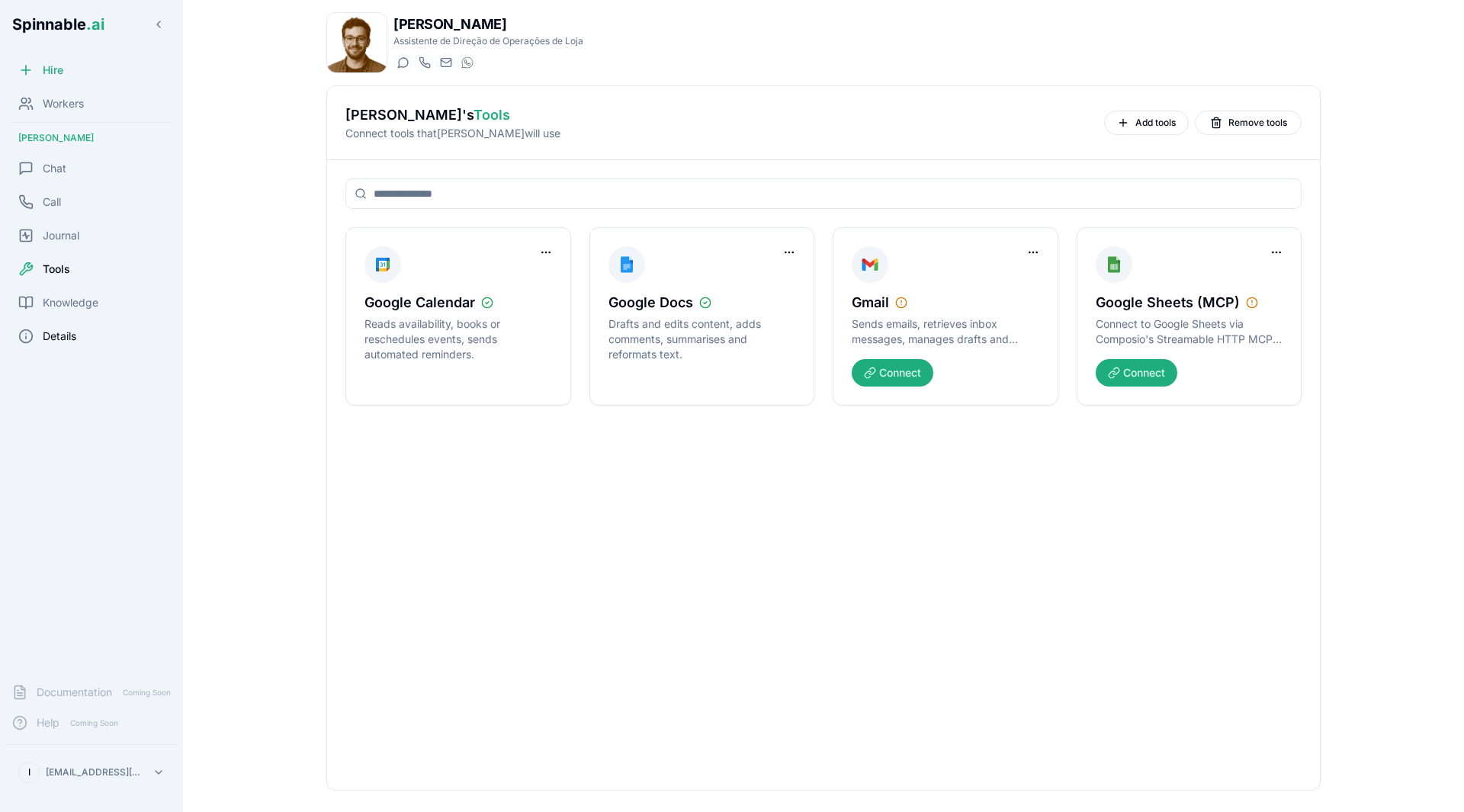
click at [75, 337] on span "Details" at bounding box center [59, 336] width 34 height 16
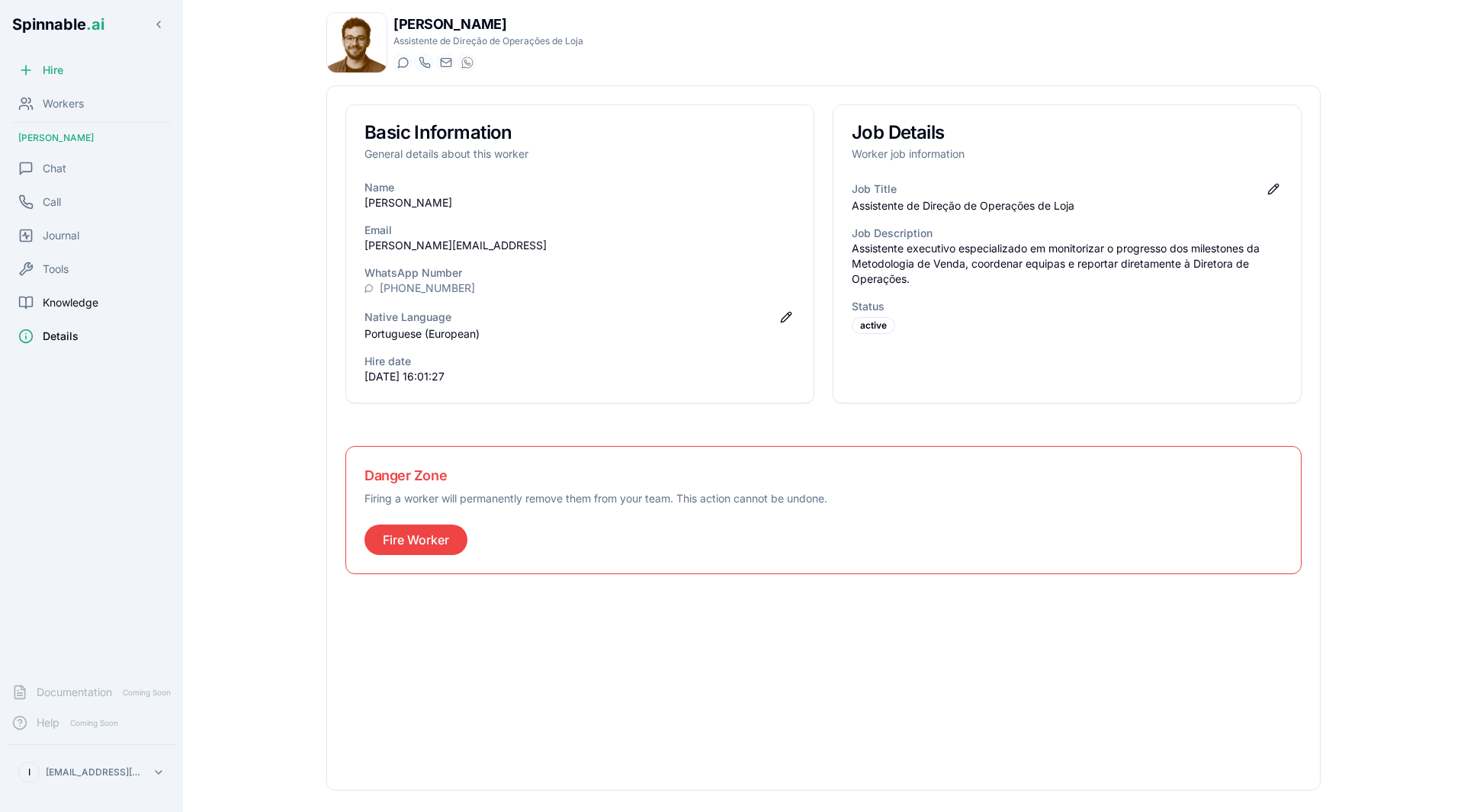
click at [67, 307] on span "Knowledge" at bounding box center [70, 302] width 56 height 16
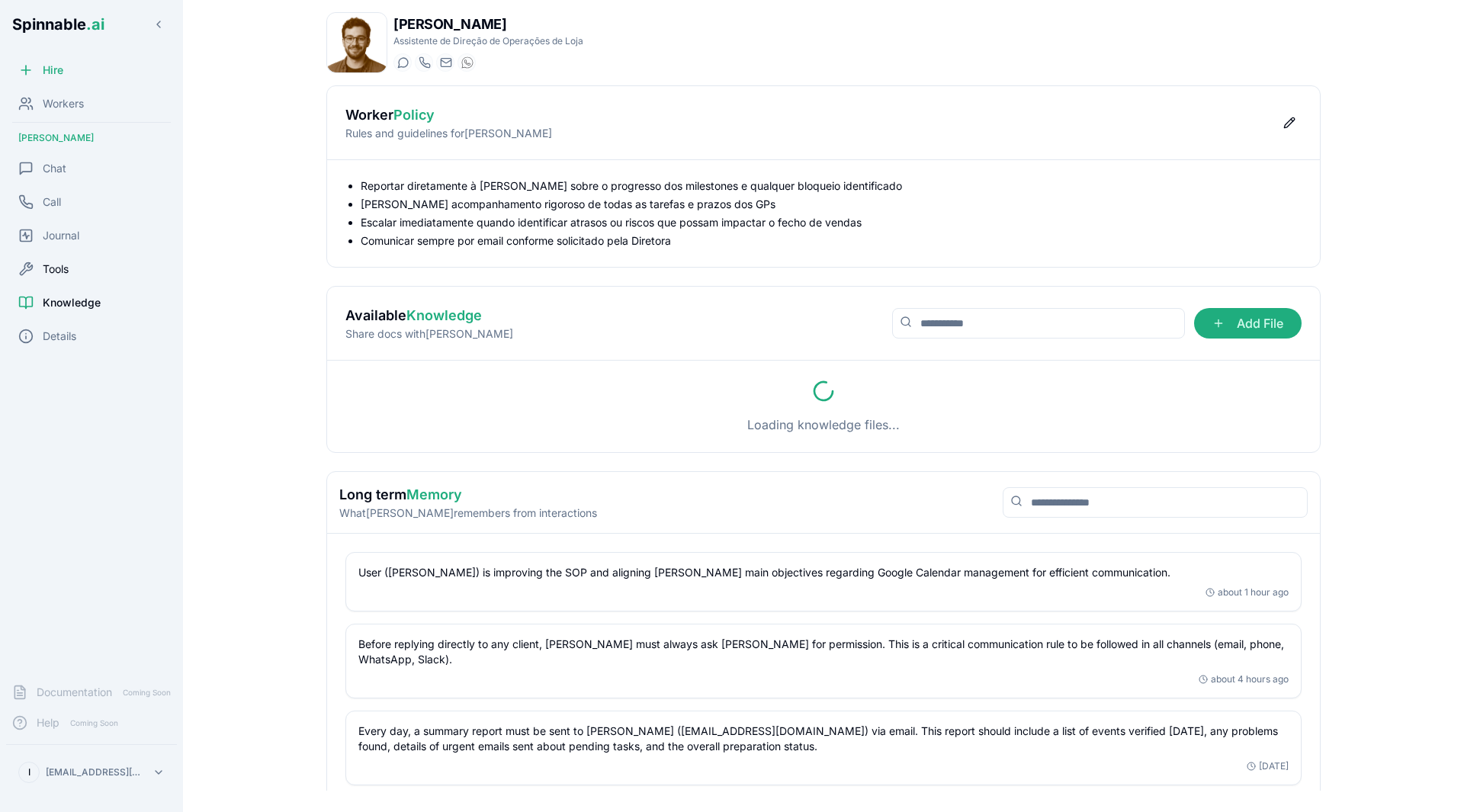
click at [69, 266] on span "Tools" at bounding box center [55, 269] width 26 height 16
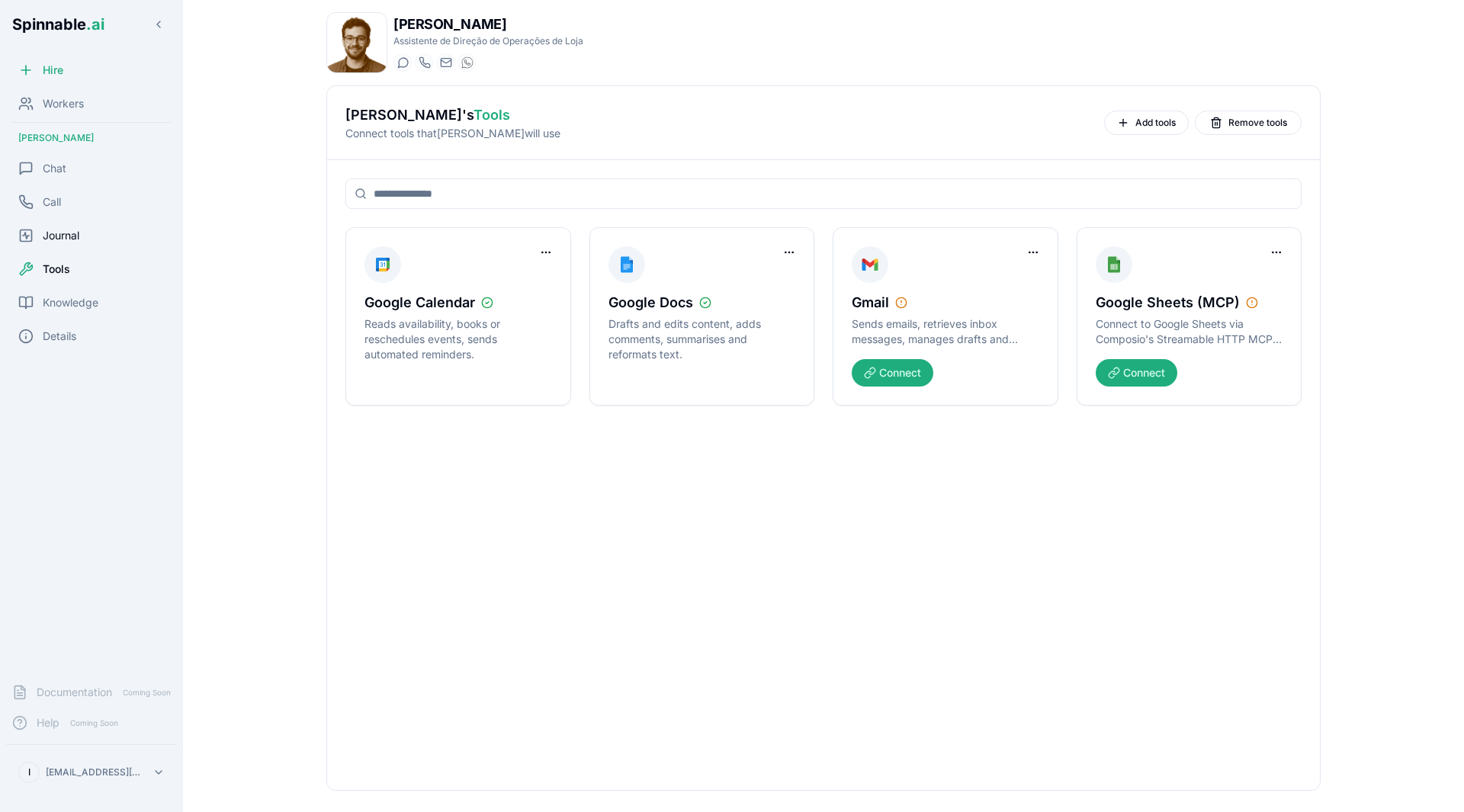
click at [74, 239] on span "Journal" at bounding box center [61, 235] width 37 height 16
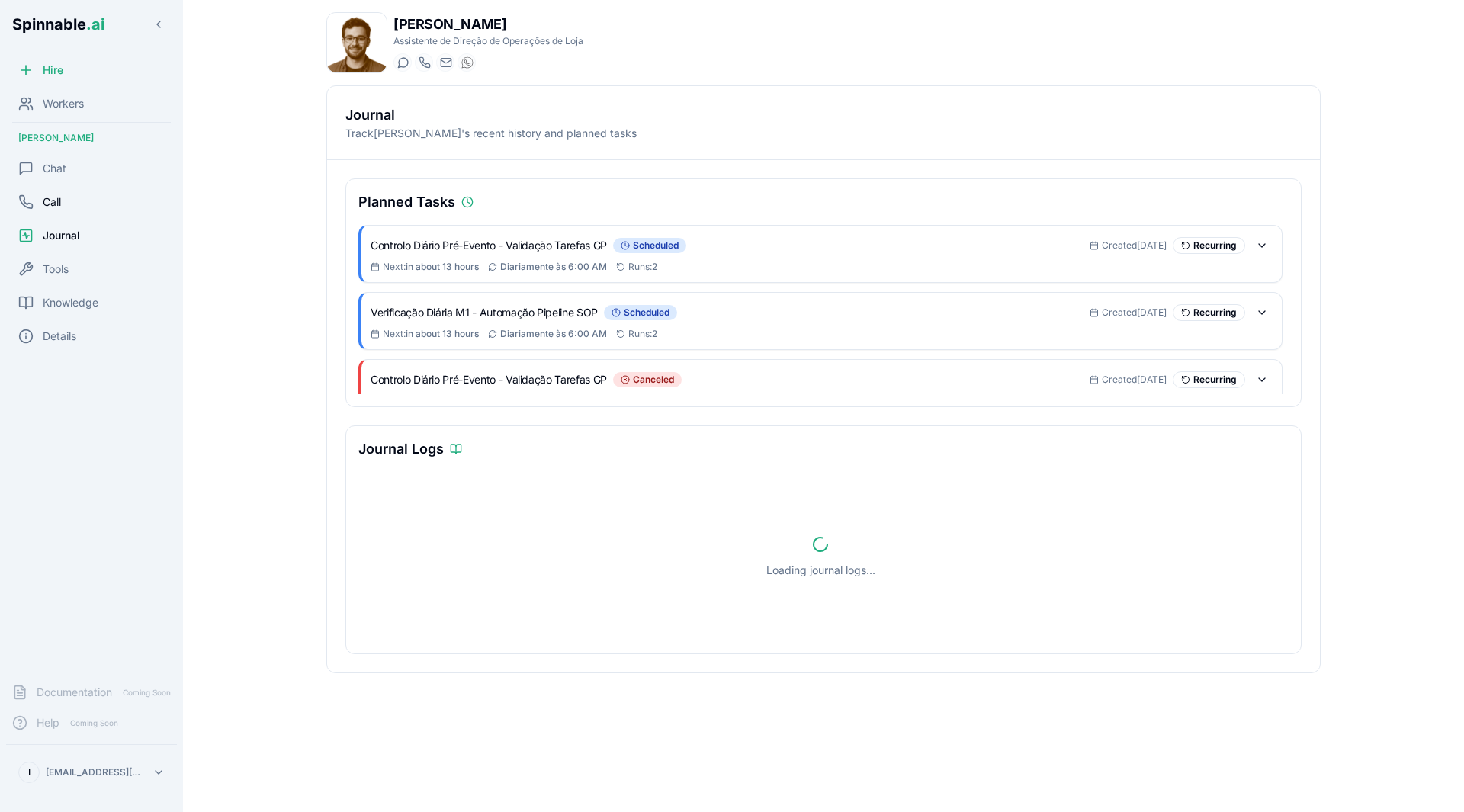
click at [83, 198] on div "Call" at bounding box center [92, 201] width 171 height 30
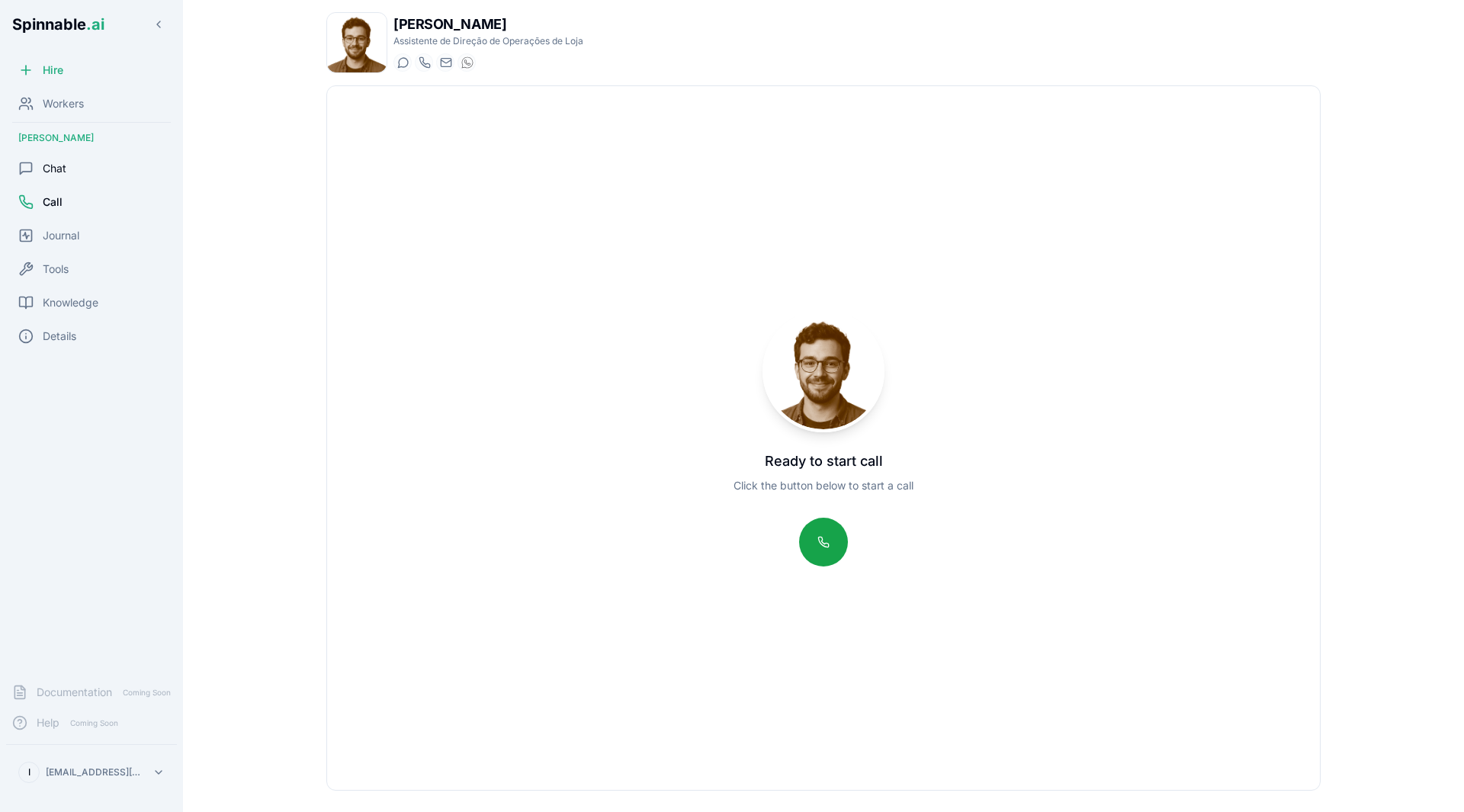
click at [65, 166] on span "Chat" at bounding box center [54, 168] width 24 height 16
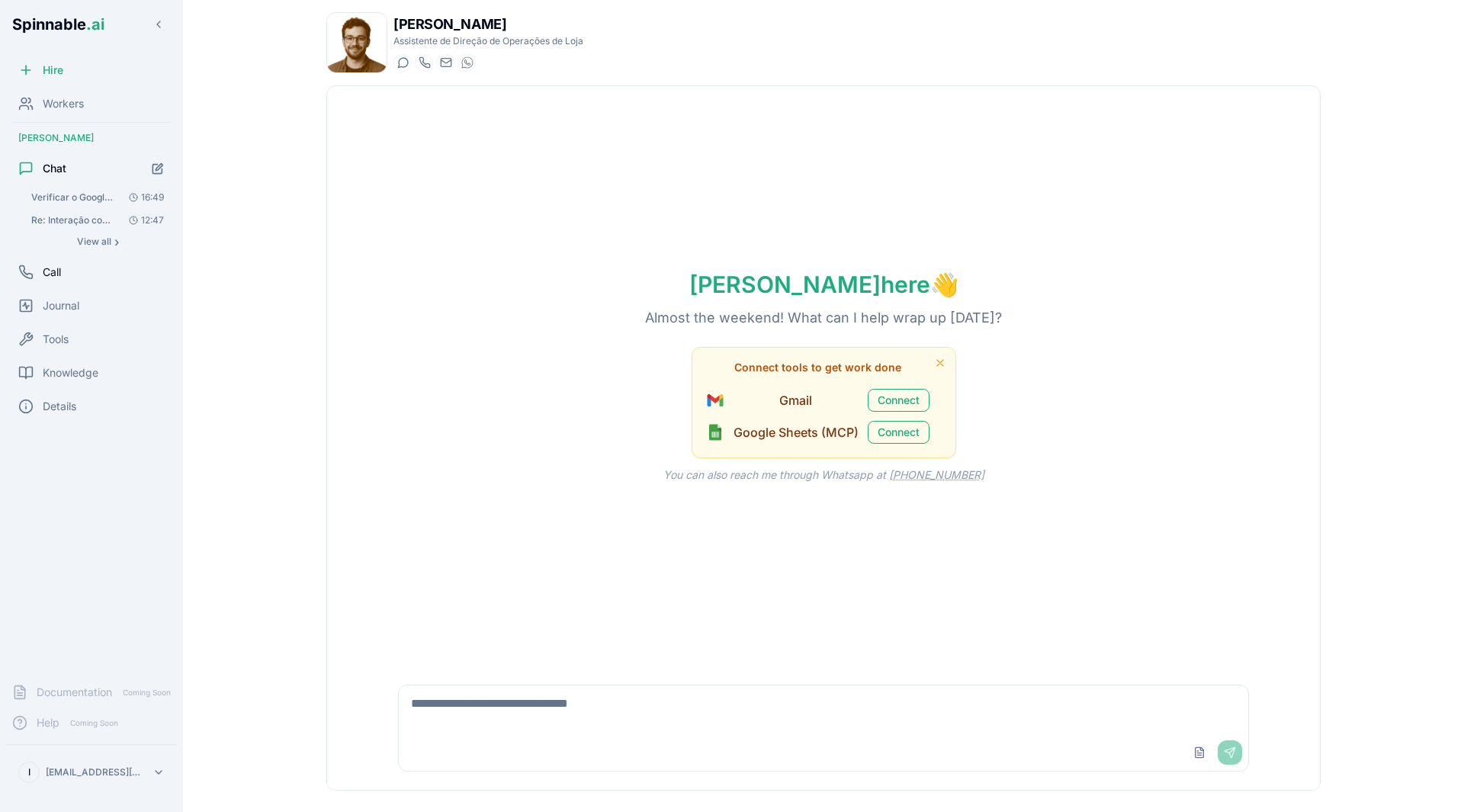
click at [56, 273] on span "Call" at bounding box center [51, 272] width 18 height 16
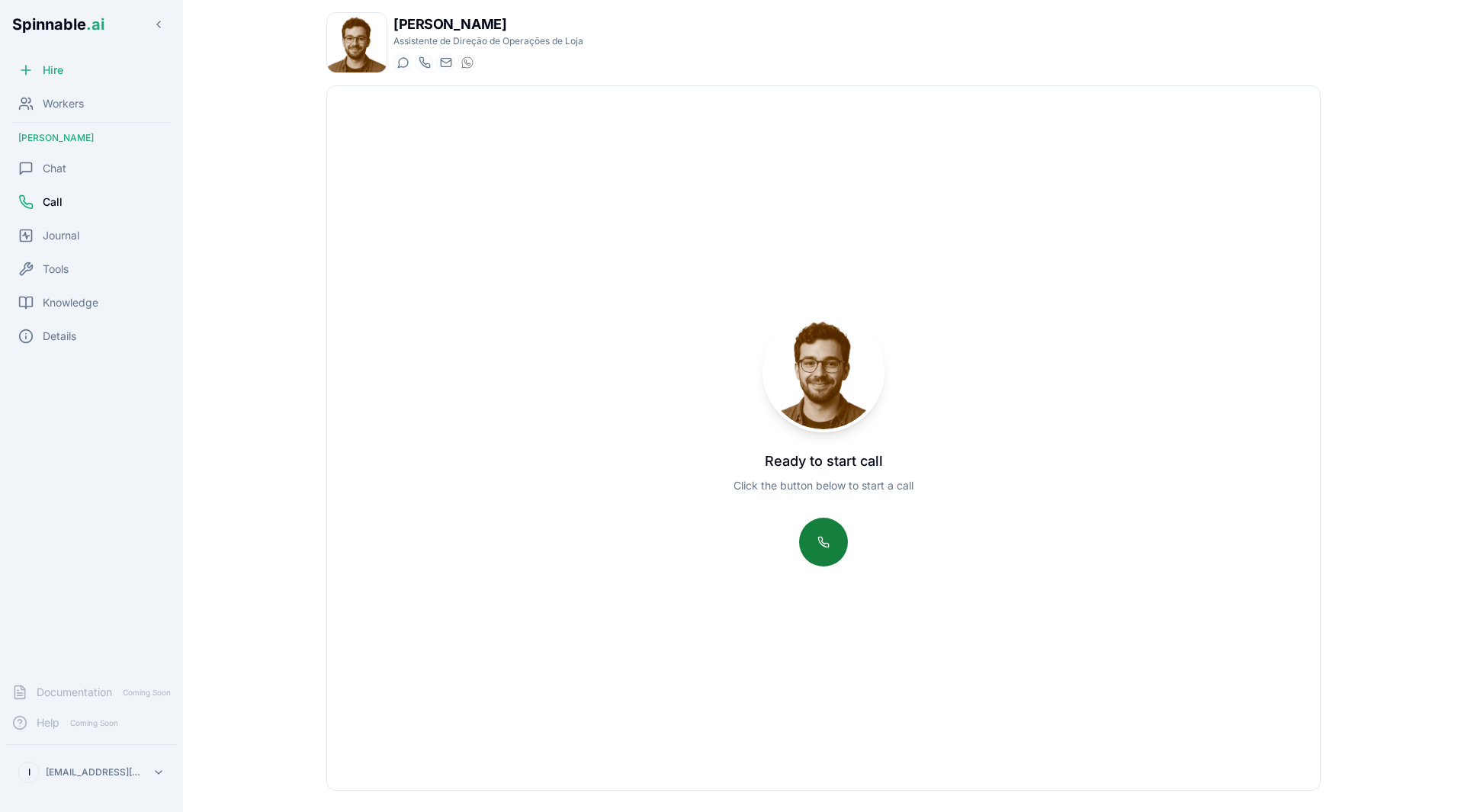
click at [829, 532] on button at bounding box center [823, 542] width 49 height 49
click at [820, 548] on button at bounding box center [823, 542] width 49 height 49
click at [820, 547] on button at bounding box center [823, 542] width 49 height 49
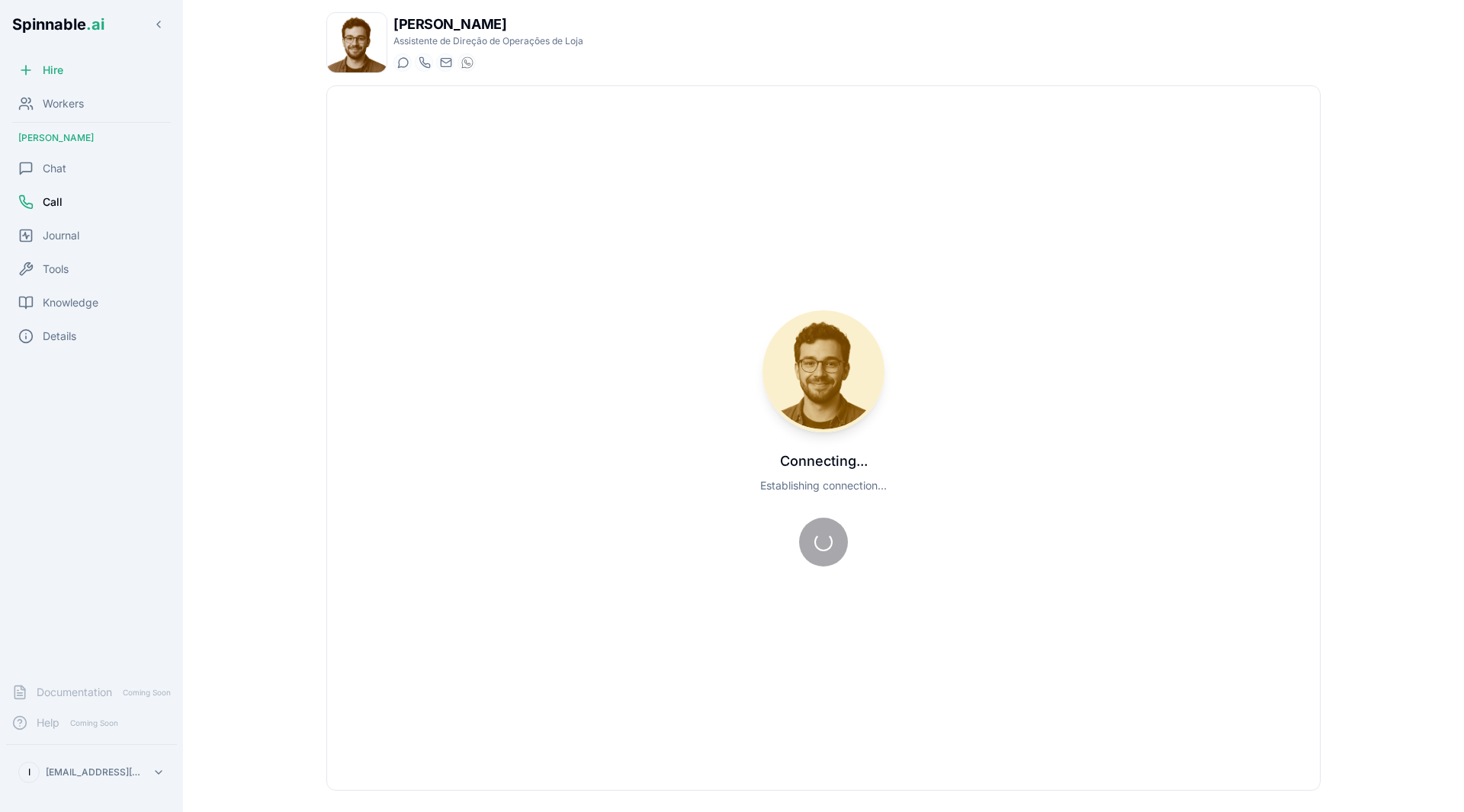
click at [459, 413] on div "Connecting... Establishing connection..." at bounding box center [823, 438] width 993 height 704
click at [51, 164] on span "Chat" at bounding box center [54, 168] width 24 height 16
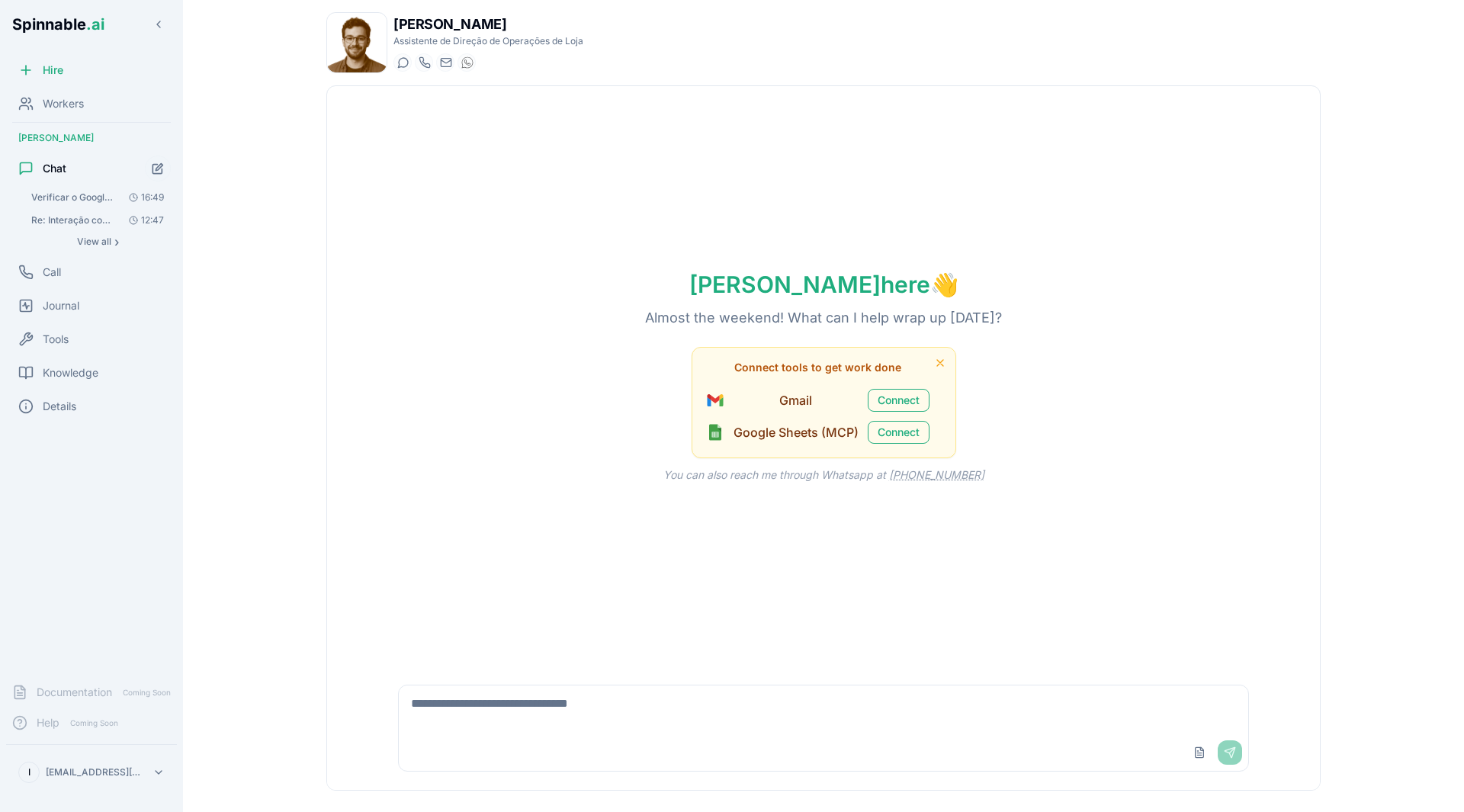
click at [92, 198] on span "Verificar o Google Calendar "[PERSON_NAME] I Calendário" para todos os eventos …" at bounding box center [74, 197] width 86 height 12
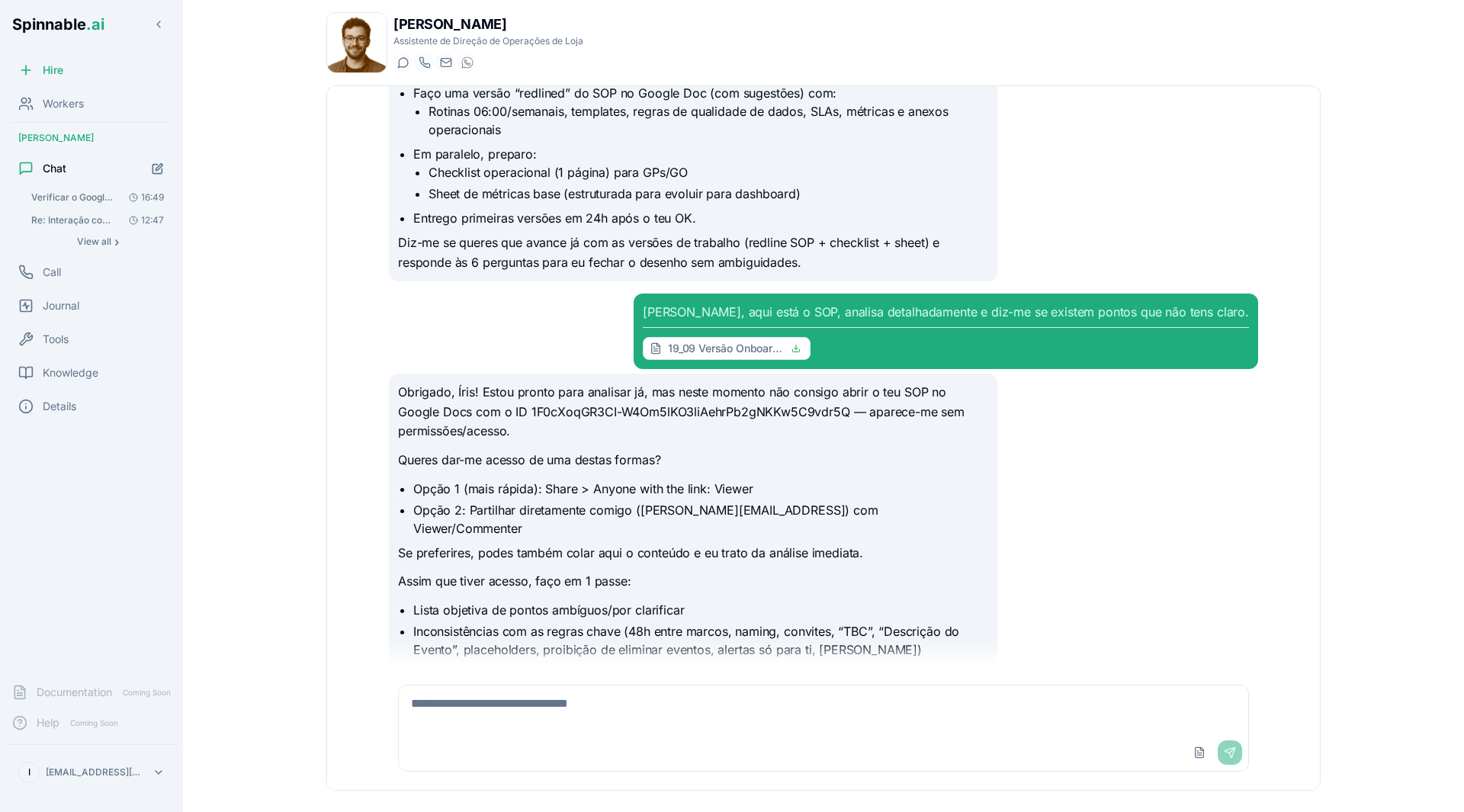
scroll to position [2825, 0]
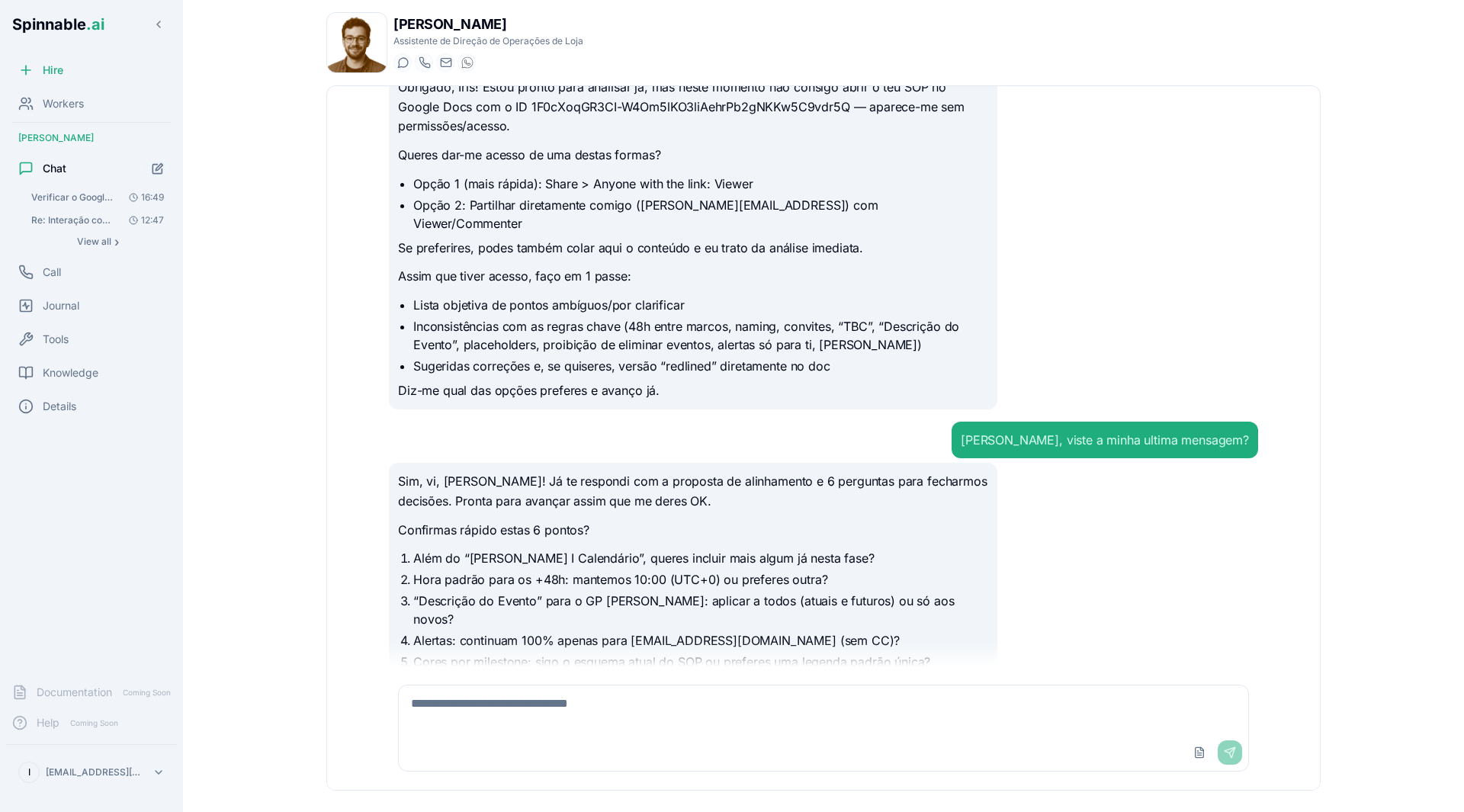
click at [570, 710] on textarea at bounding box center [823, 709] width 850 height 49
type textarea "**********"
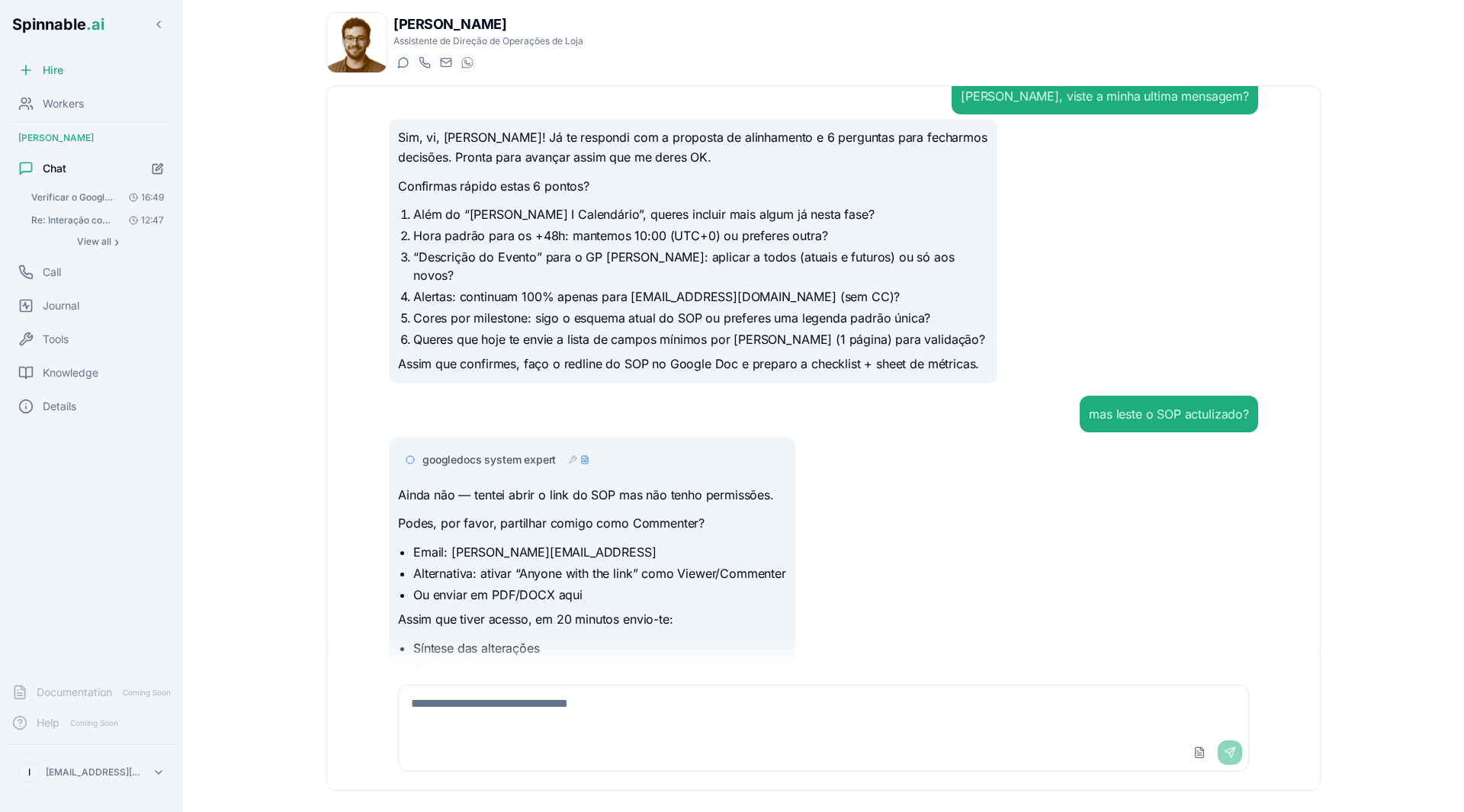
scroll to position [3157, 0]
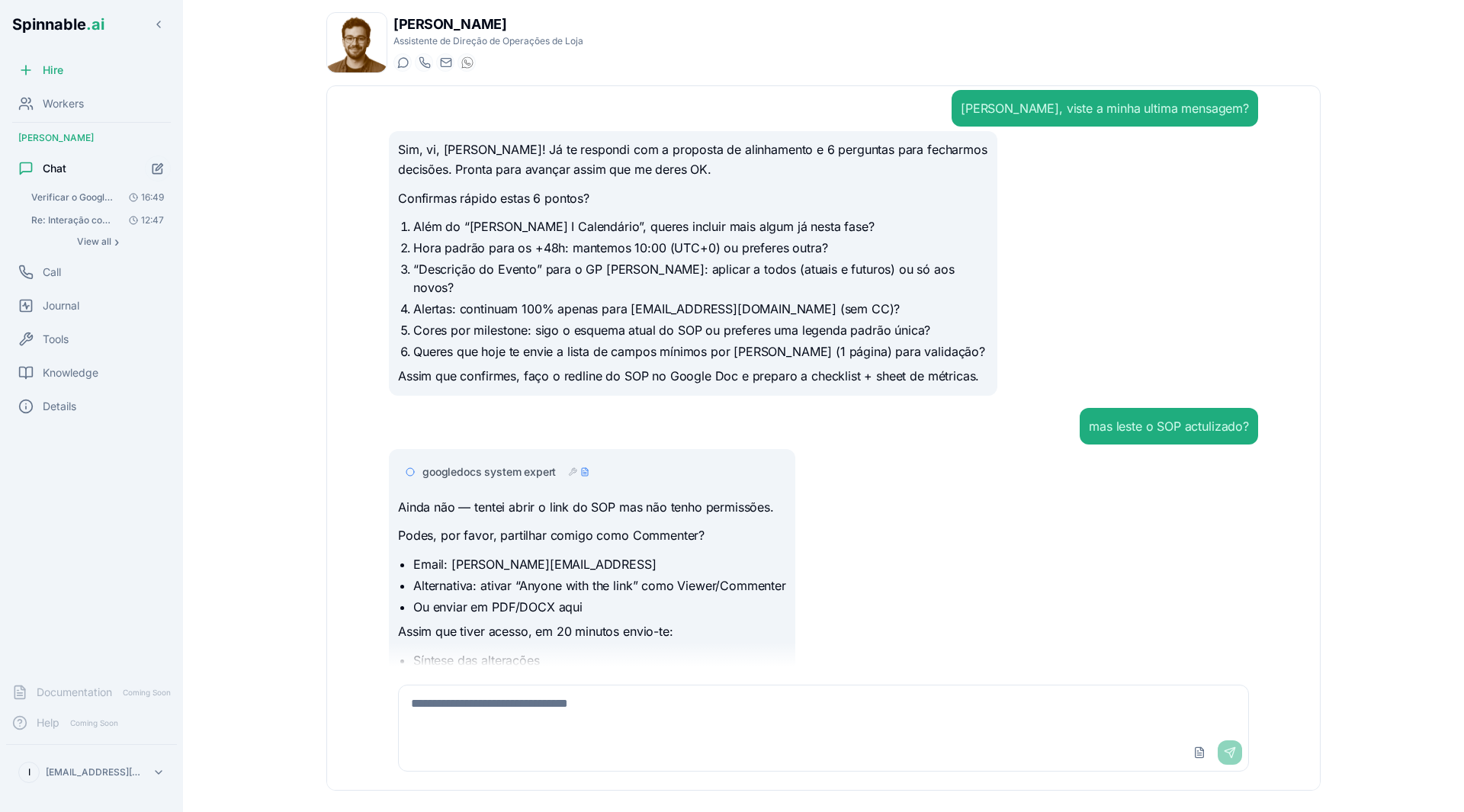
drag, startPoint x: 691, startPoint y: 491, endPoint x: 454, endPoint y: 495, distance: 237.0
click at [454, 555] on li "Email: [PERSON_NAME][EMAIL_ADDRESS]" at bounding box center [600, 564] width 373 height 18
copy li "[PERSON_NAME][EMAIL_ADDRESS]"
click at [521, 713] on textarea at bounding box center [823, 709] width 850 height 49
type textarea "**********"
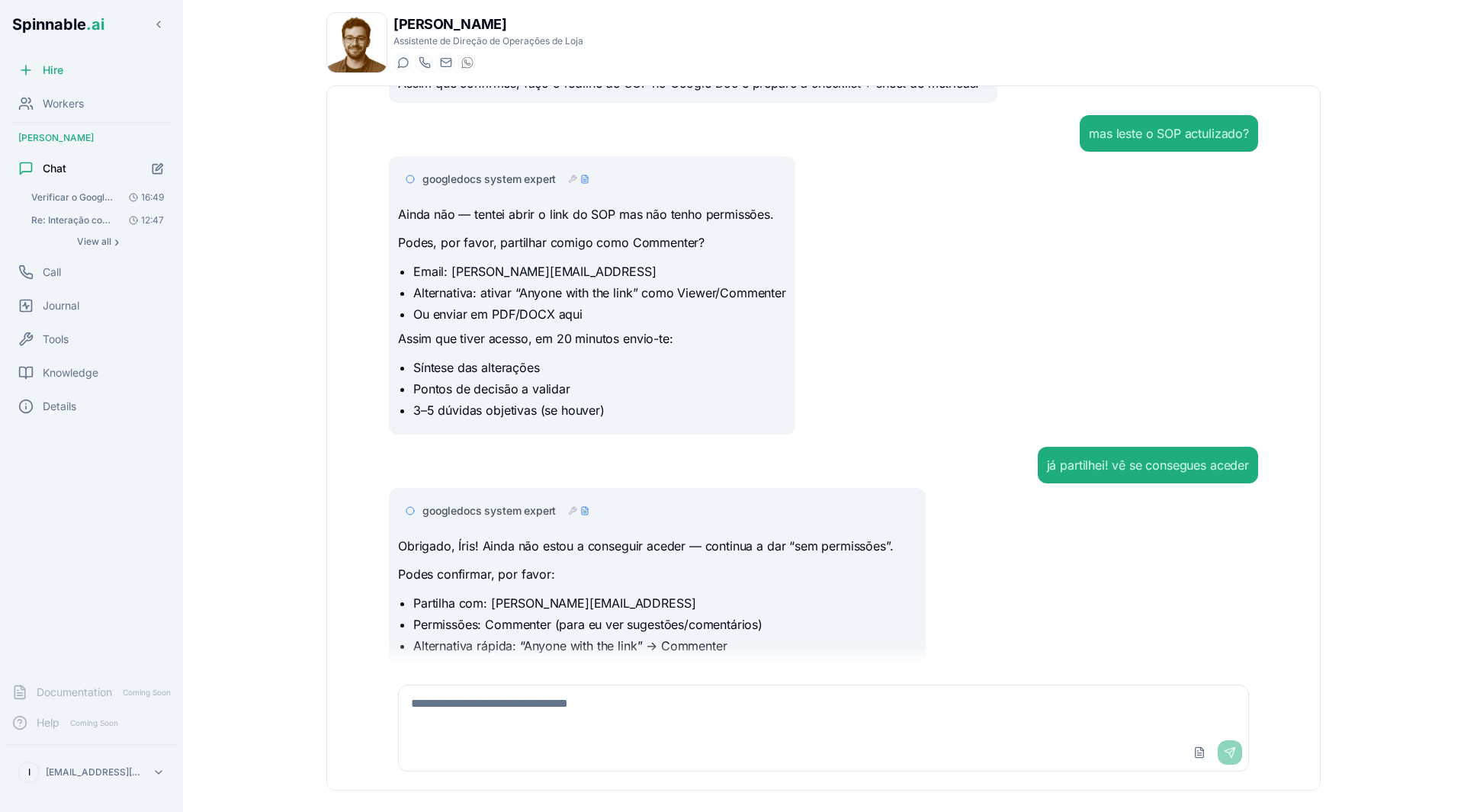
scroll to position [3431, 0]
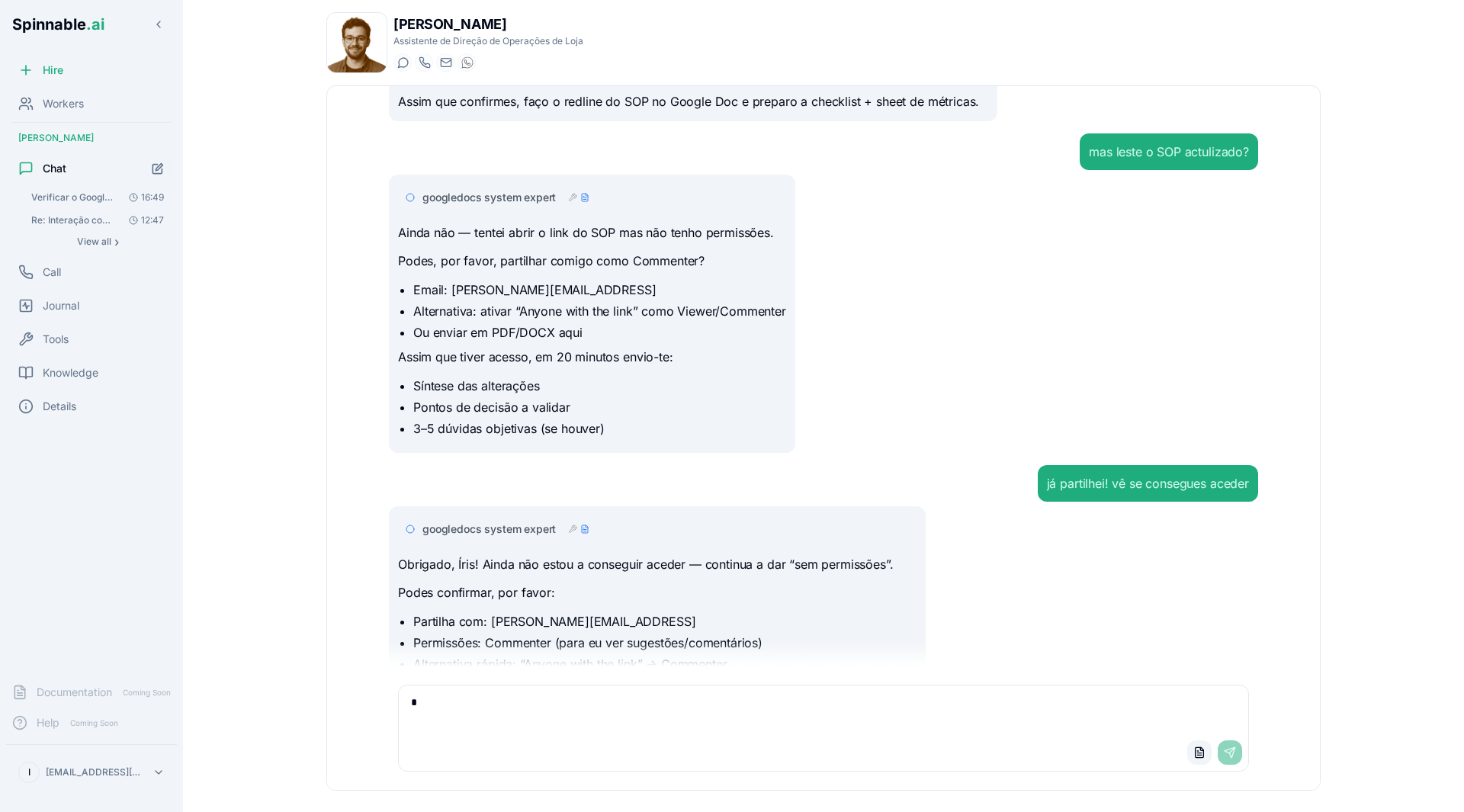
click at [1195, 756] on button "Upload File" at bounding box center [1199, 752] width 25 height 25
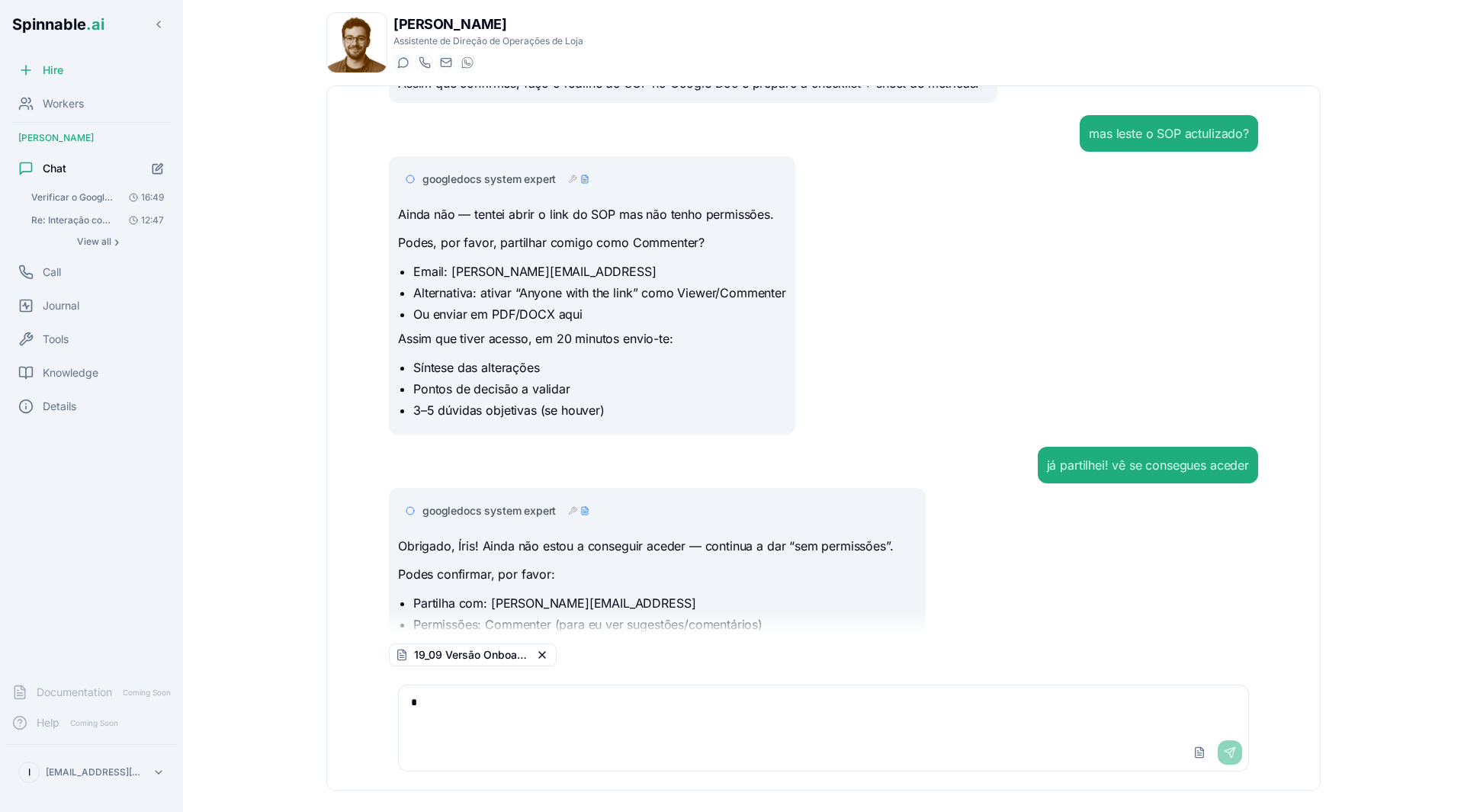
click at [1187, 740] on button "Upload File" at bounding box center [1199, 752] width 25 height 25
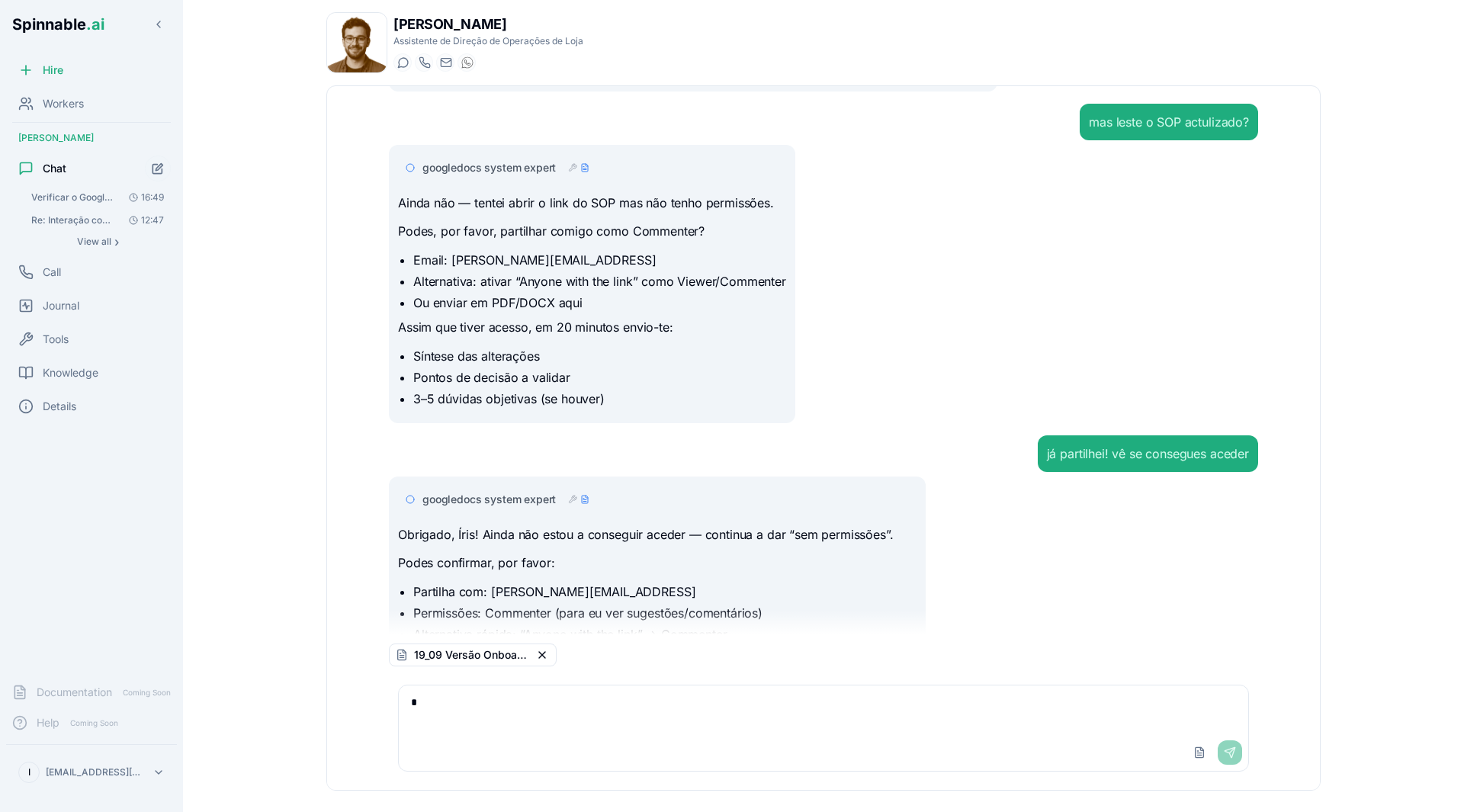
scroll to position [3463, 0]
click at [1231, 750] on div "Upload File Send" at bounding box center [1215, 752] width 55 height 25
click at [993, 729] on textarea at bounding box center [823, 709] width 850 height 49
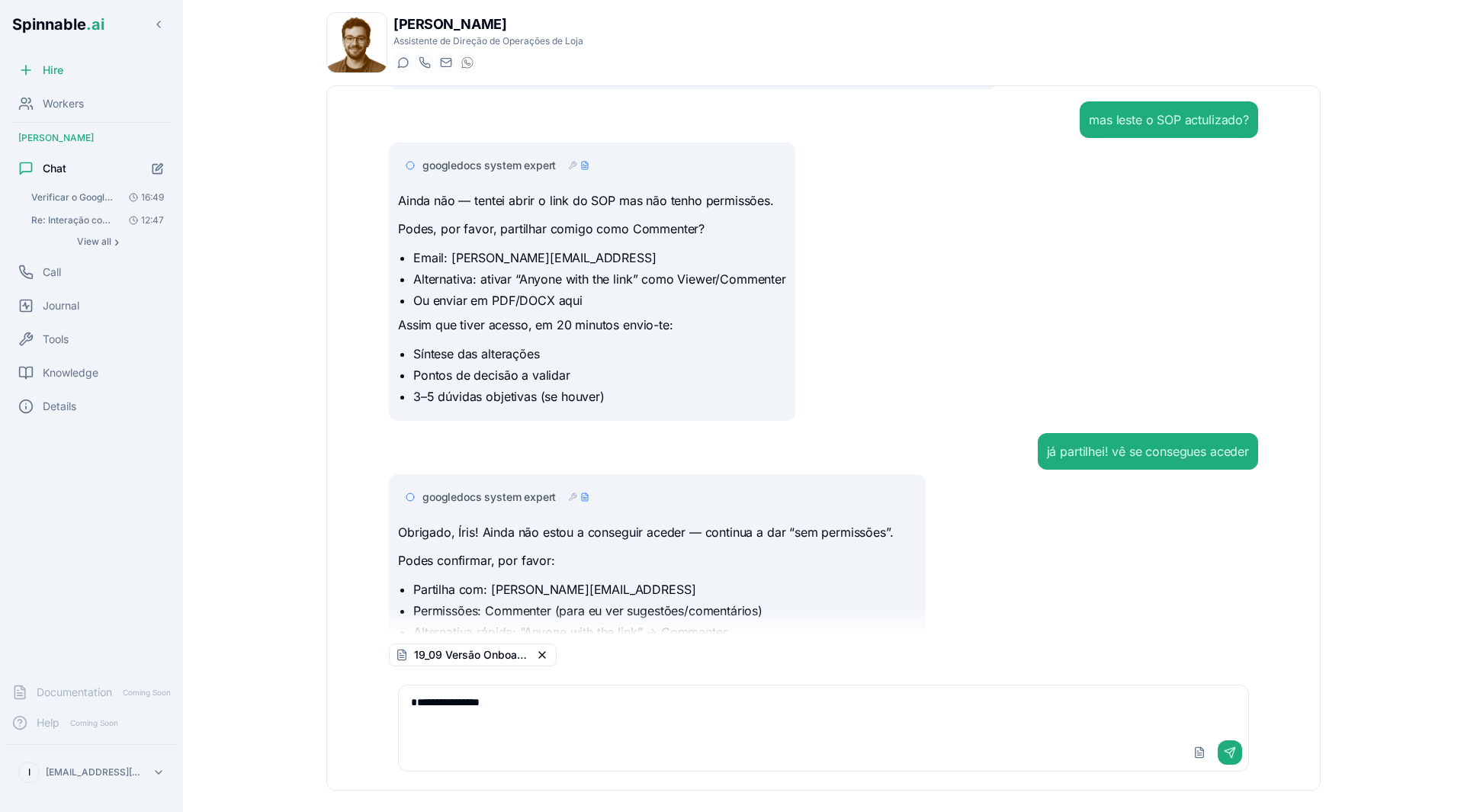
type textarea "**********"
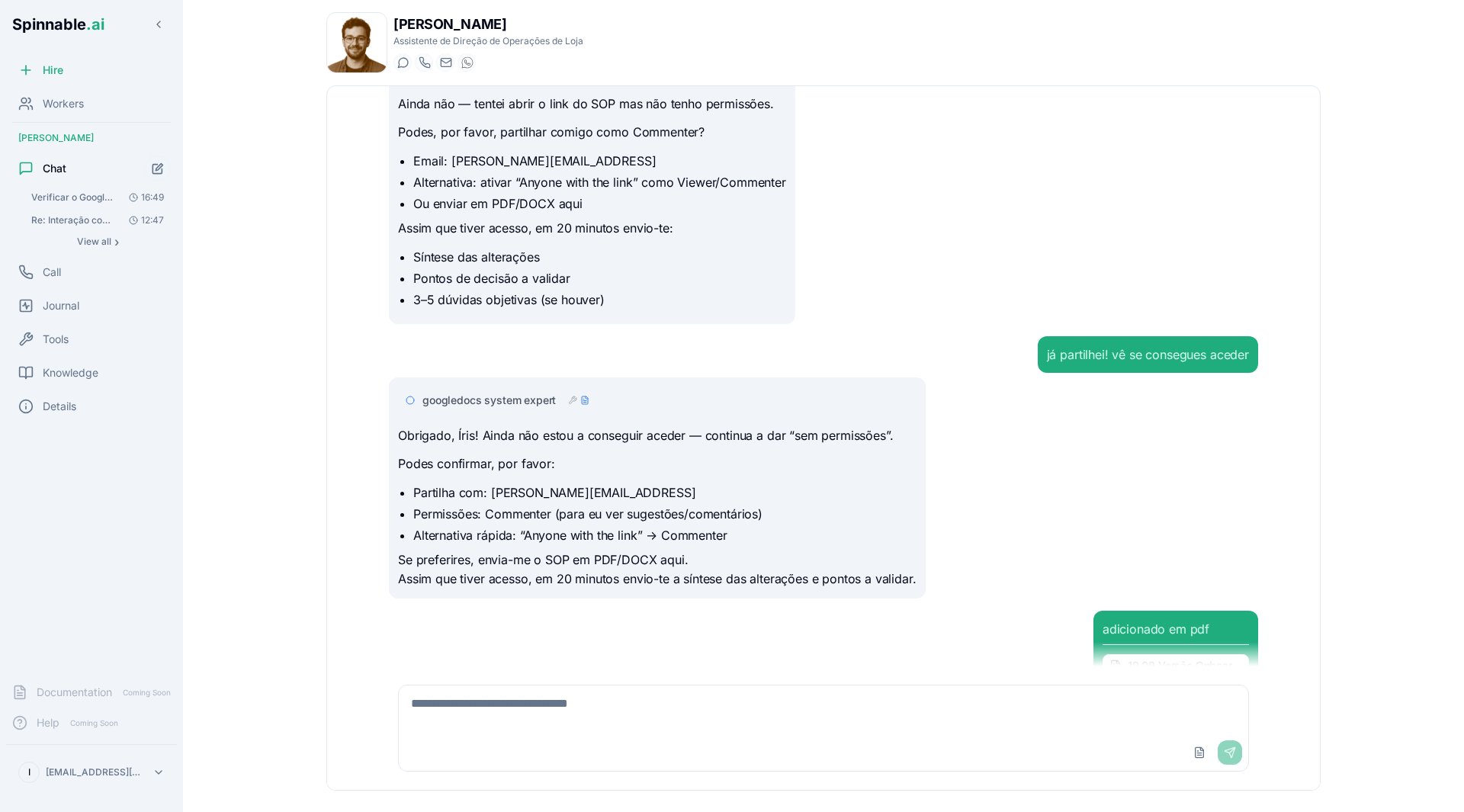
scroll to position [3580, 0]
